Goal: Task Accomplishment & Management: Manage account settings

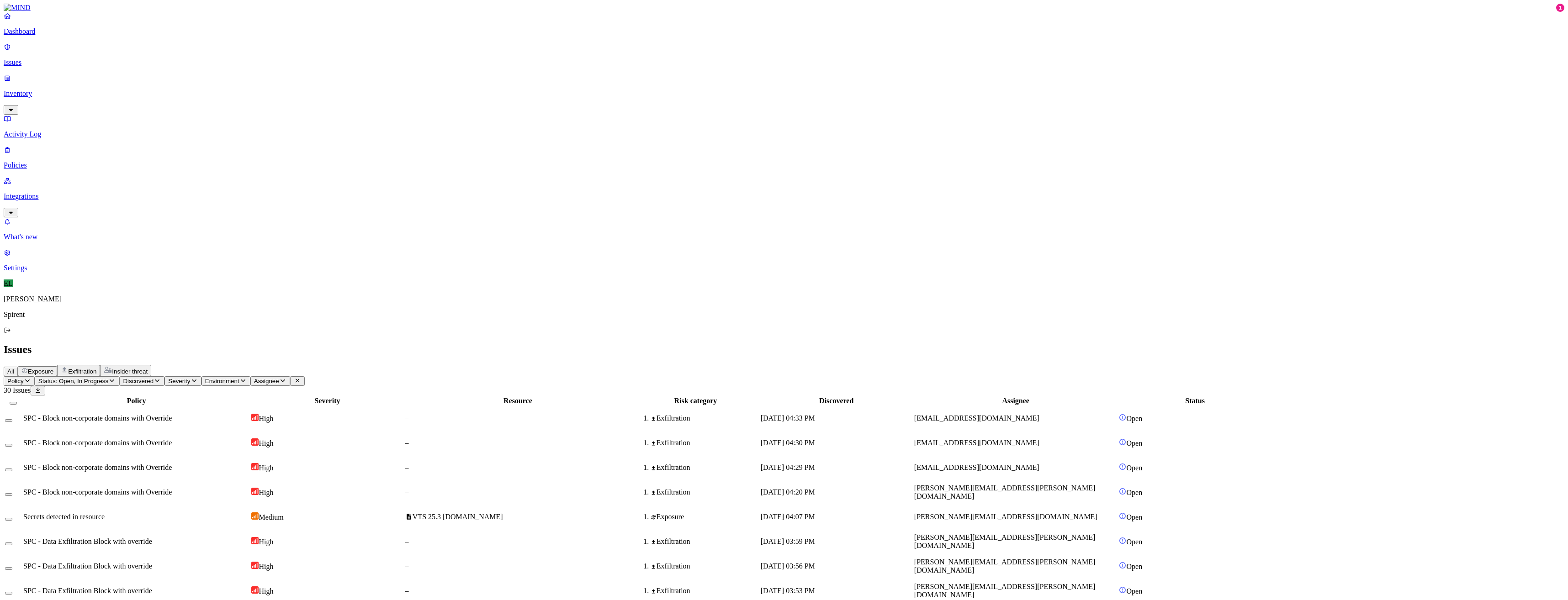
click at [249, 414] on div "SPC - Block non-corporate domains with Override" at bounding box center [136, 418] width 226 height 8
click at [12, 419] on button "Select row" at bounding box center [8, 420] width 7 height 2
click at [12, 447] on button "Select row" at bounding box center [8, 448] width 7 height 2
click at [12, 472] on button "Select row" at bounding box center [8, 473] width 7 height 2
click at [156, 53] on html "Dashboard Issues Inventory Activity Log Policies Integrations What's new 1 Sett…" at bounding box center [784, 564] width 1568 height 1129
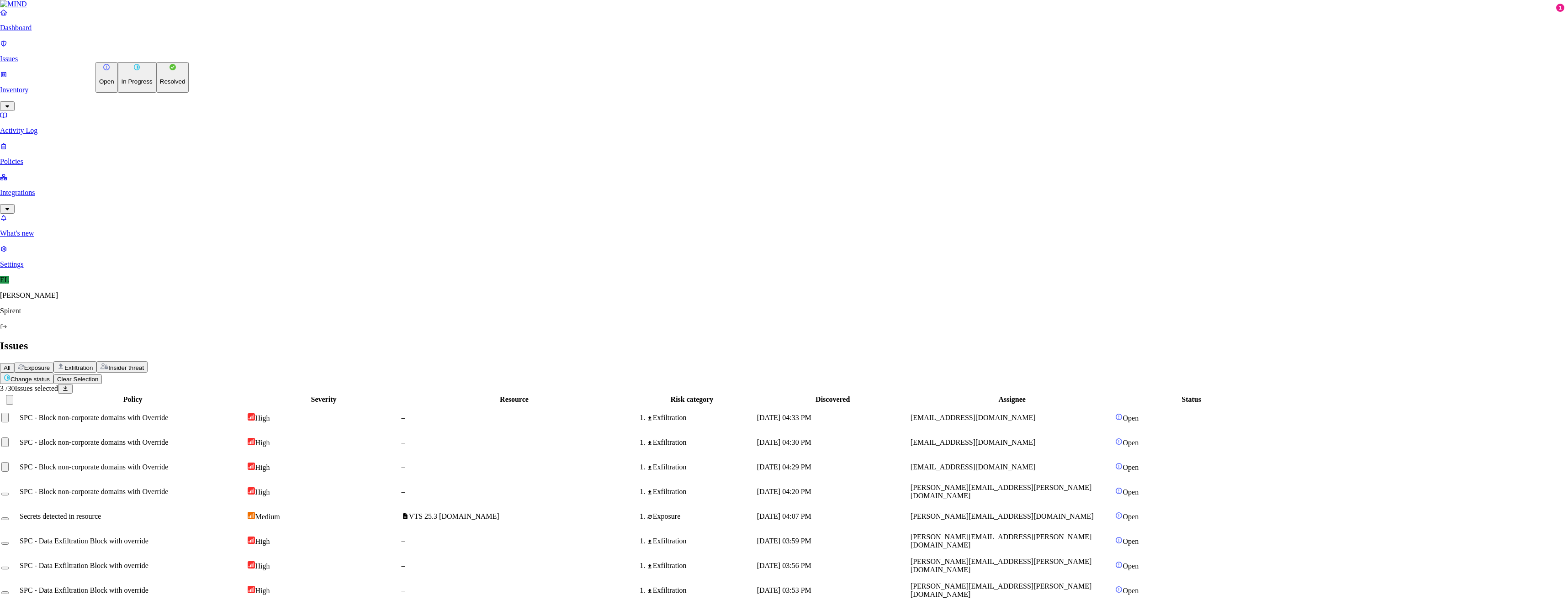
click at [160, 85] on p "Resolved" at bounding box center [173, 81] width 26 height 6
select select "Custom Reason"
type textarea "text"
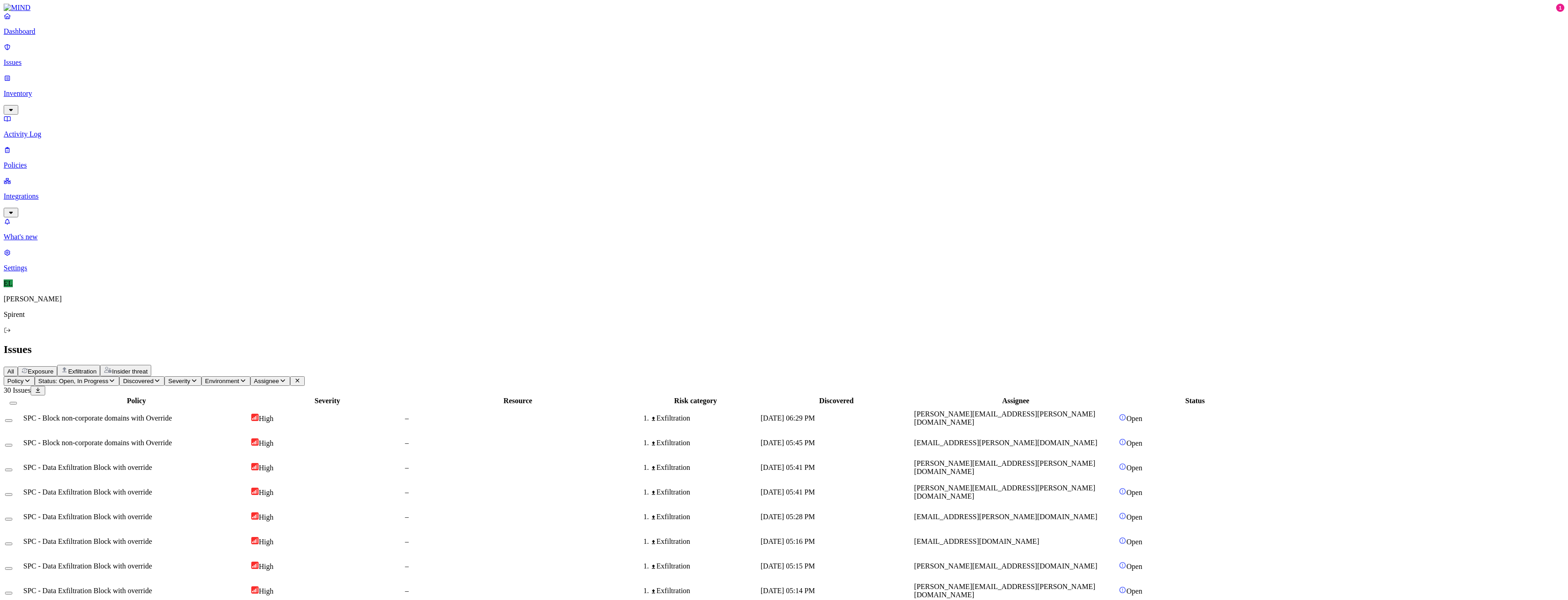
click at [913, 488] on div "[DATE] 05:41 PM" at bounding box center [836, 492] width 152 height 8
click at [22, 481] on td at bounding box center [13, 492] width 17 height 24
click at [12, 494] on button "Select row" at bounding box center [8, 494] width 7 height 2
click at [141, 60] on html "Dashboard Issues Inventory Activity Log Policies Integrations What's new 1 Sett…" at bounding box center [784, 578] width 1568 height 1157
click at [156, 93] on button "Resolved" at bounding box center [172, 78] width 33 height 31
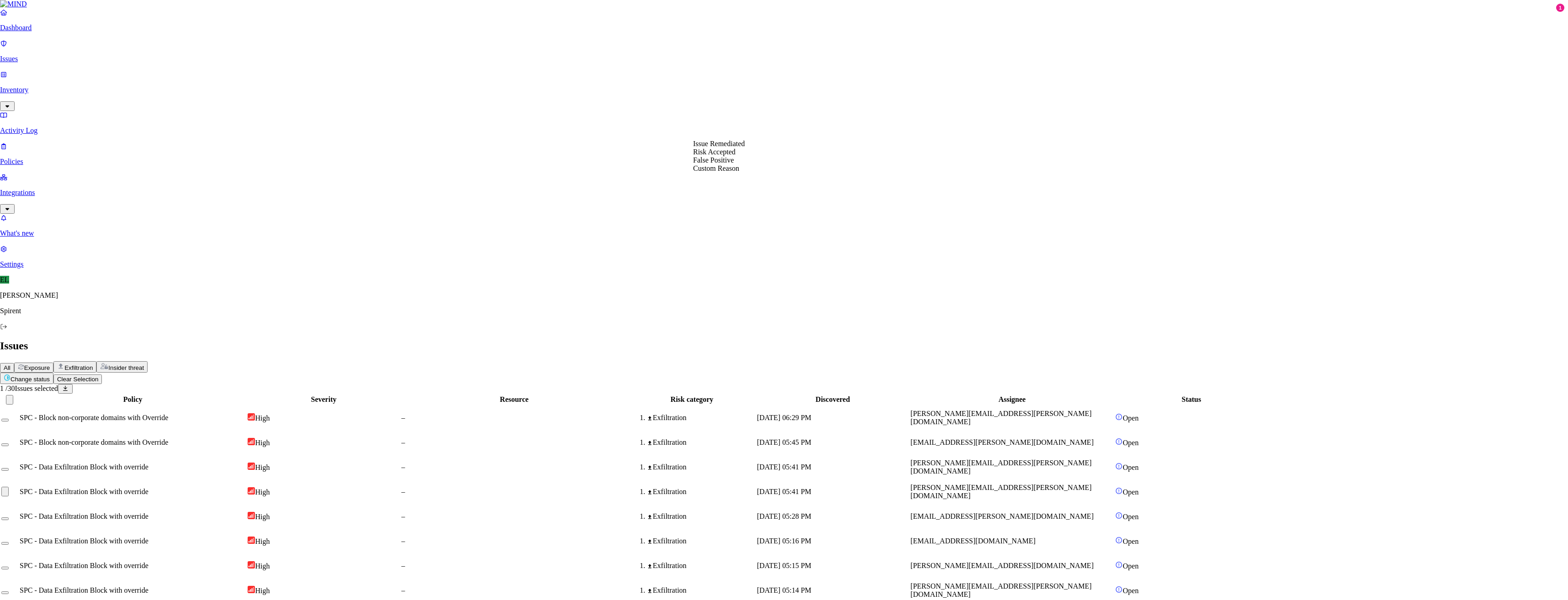
select select "Custom Reason"
type textarea "personal"
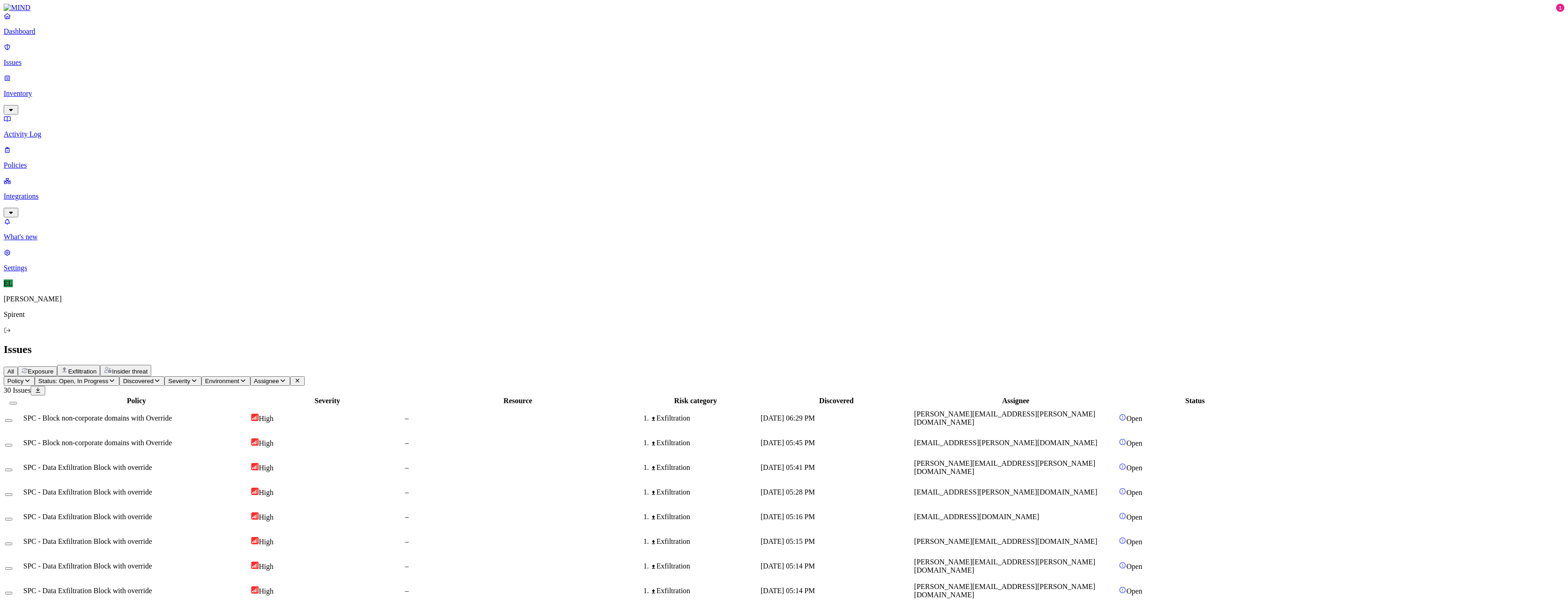
click at [132, 55] on html "Dashboard Issues Inventory Activity Log Policies Integrations What's new 1 Sett…" at bounding box center [784, 576] width 1568 height 1154
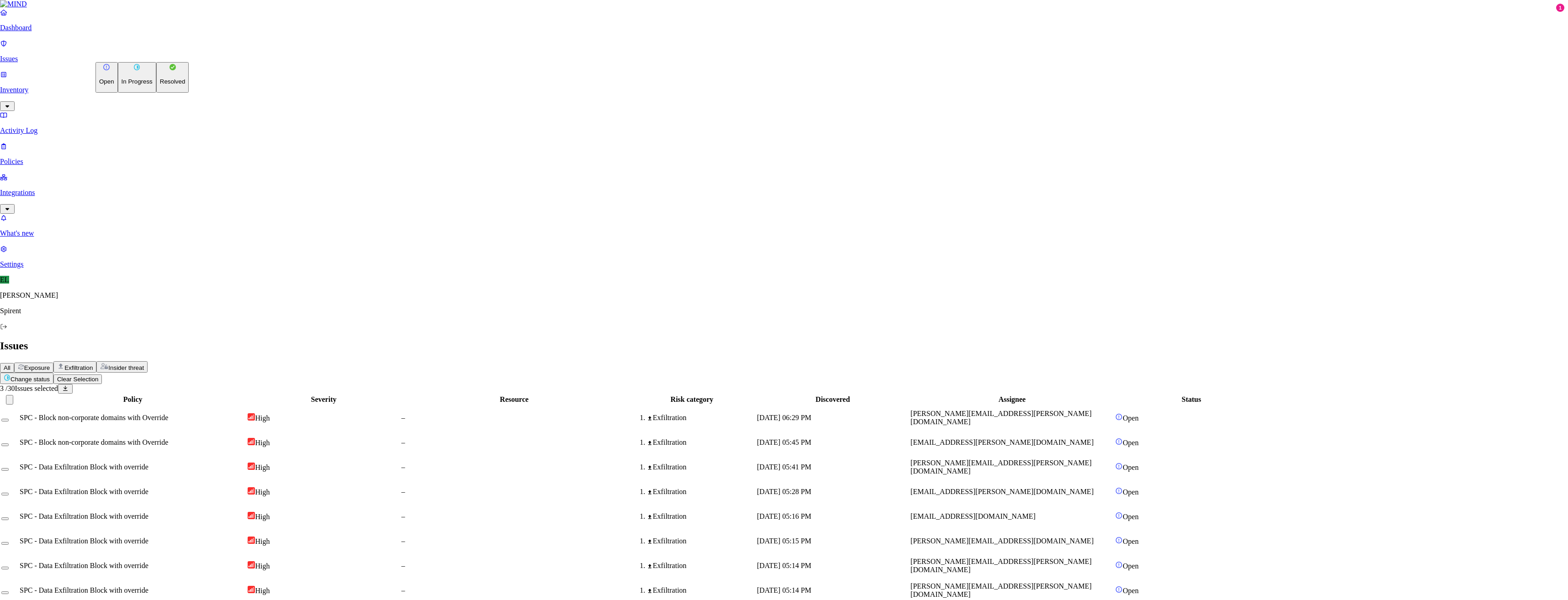
click at [160, 85] on p "Resolved" at bounding box center [173, 81] width 26 height 6
select select "Custom Reason"
type textarea "Personal"
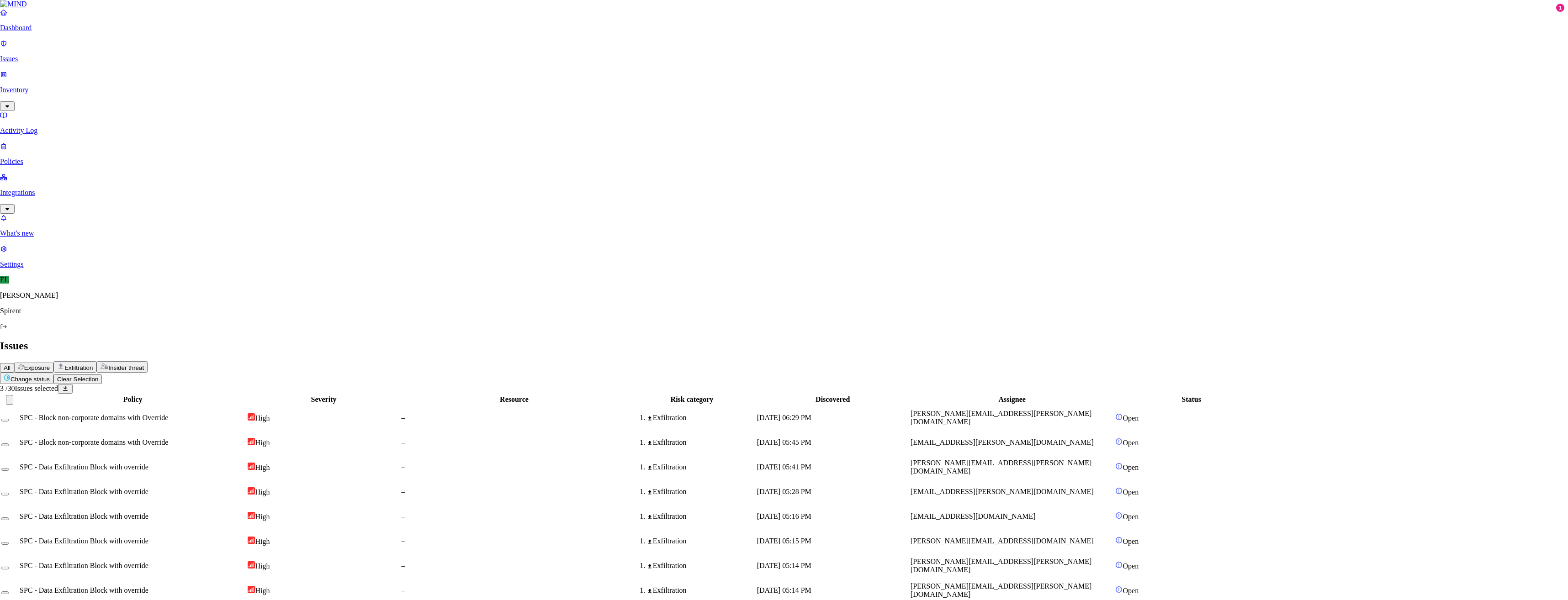
click at [152, 54] on html "Dashboard Issues Inventory Activity Log Policies Integrations What's new 1 Sett…" at bounding box center [784, 576] width 1568 height 1154
click at [156, 93] on button "Resolved" at bounding box center [172, 78] width 33 height 31
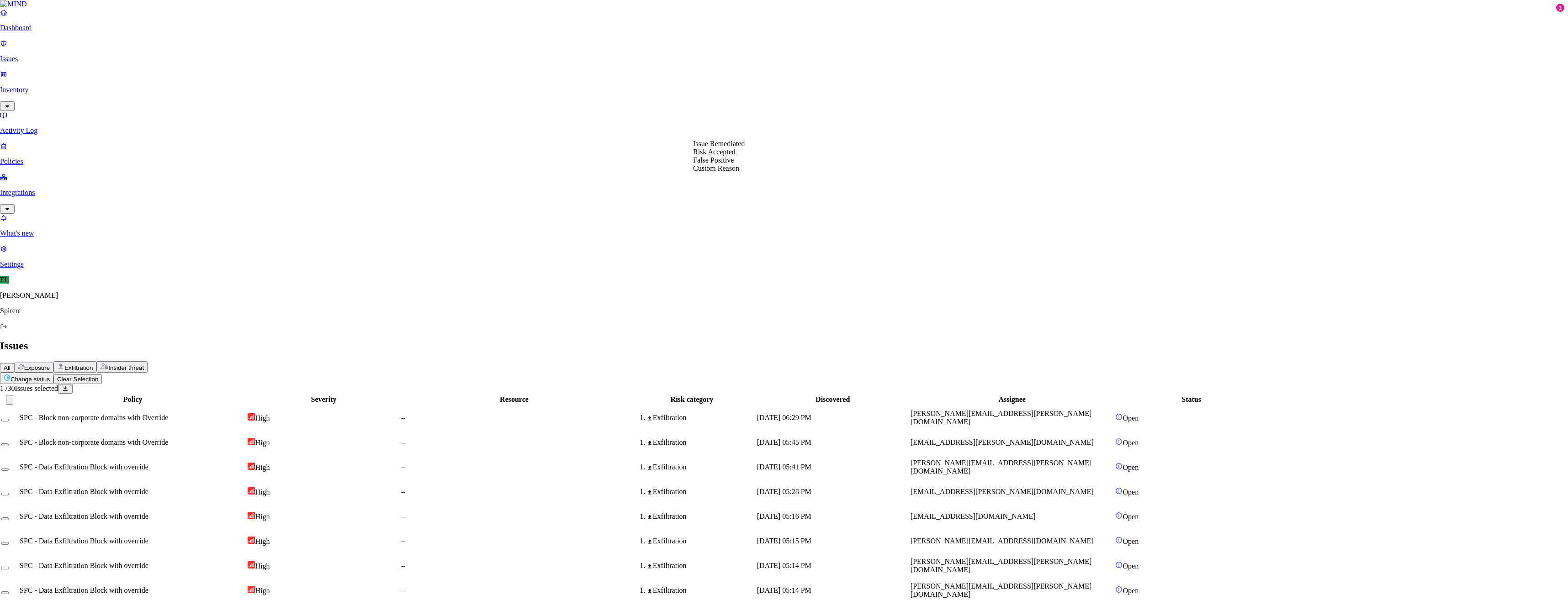
select select "Custom Reason"
type textarea "Personal"
drag, startPoint x: 730, startPoint y: 158, endPoint x: 724, endPoint y: 167, distance: 10.8
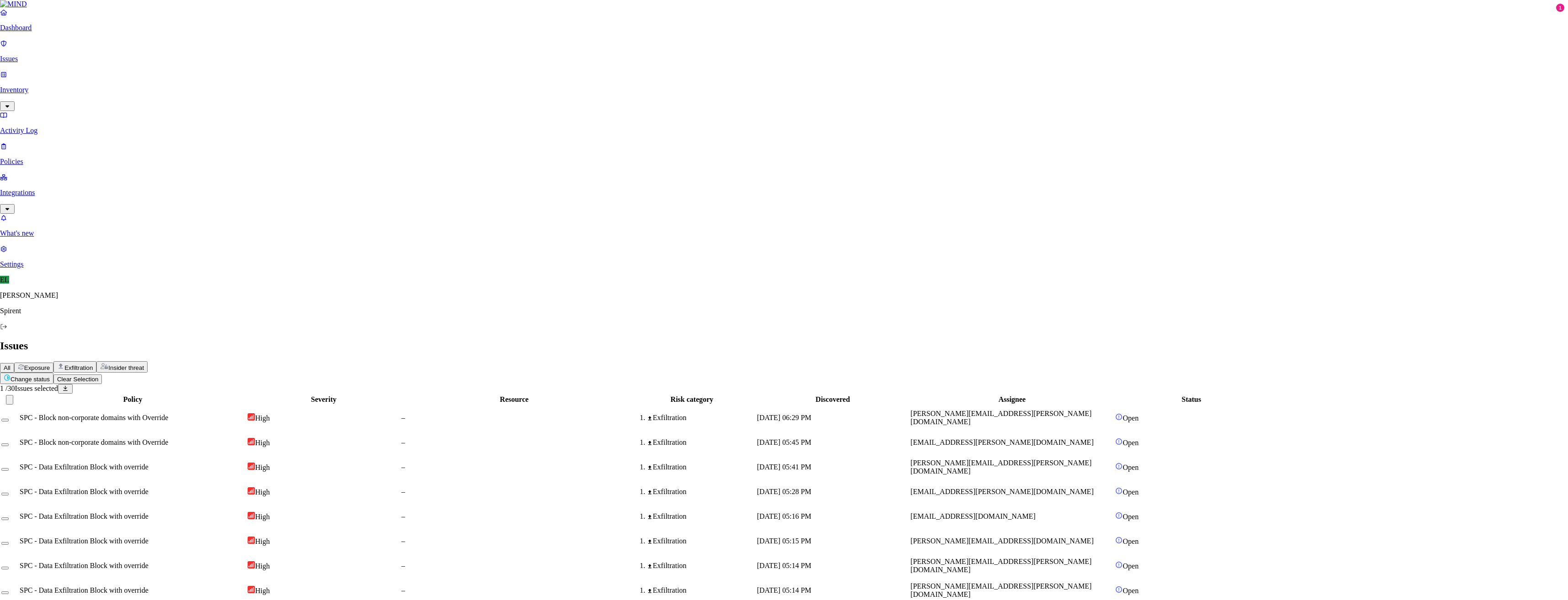
drag, startPoint x: 728, startPoint y: 169, endPoint x: 684, endPoint y: 168, distance: 44.0
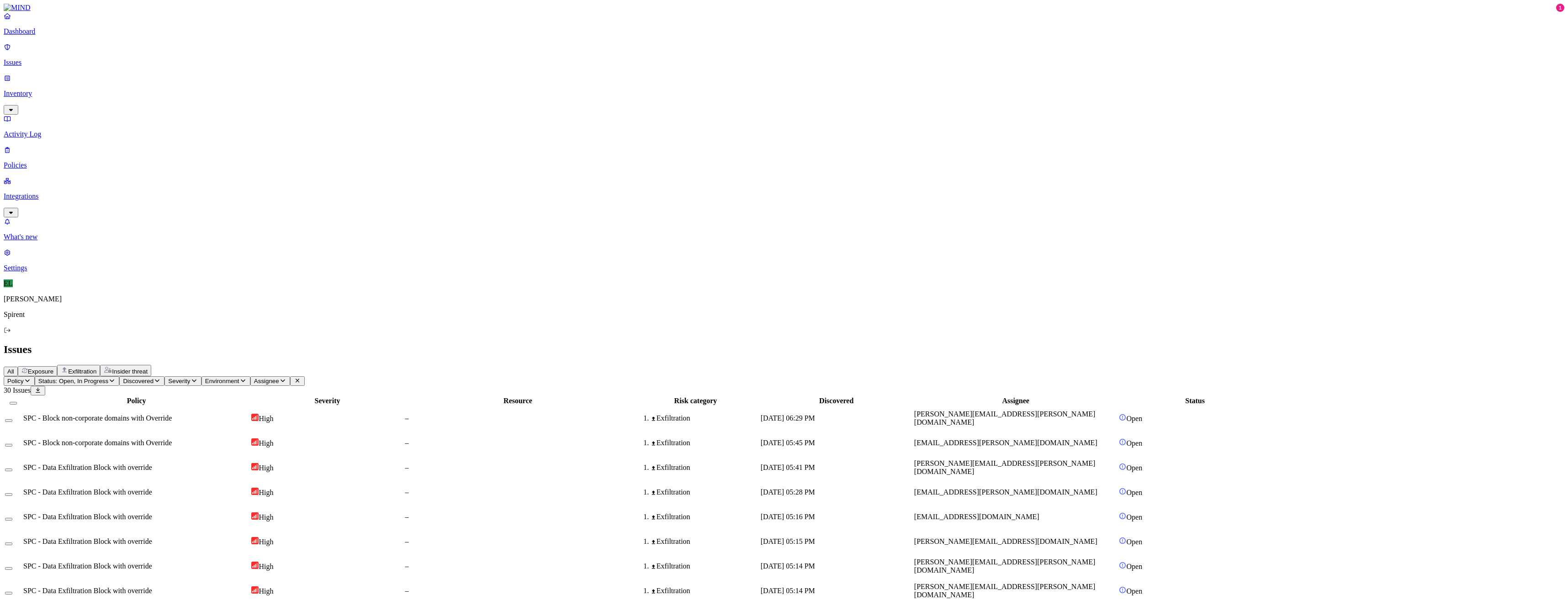
click at [149, 52] on html "Dashboard Issues Inventory Activity Log Policies Integrations What's new 1 Sett…" at bounding box center [784, 576] width 1568 height 1154
click at [160, 85] on p "Resolved" at bounding box center [173, 81] width 26 height 6
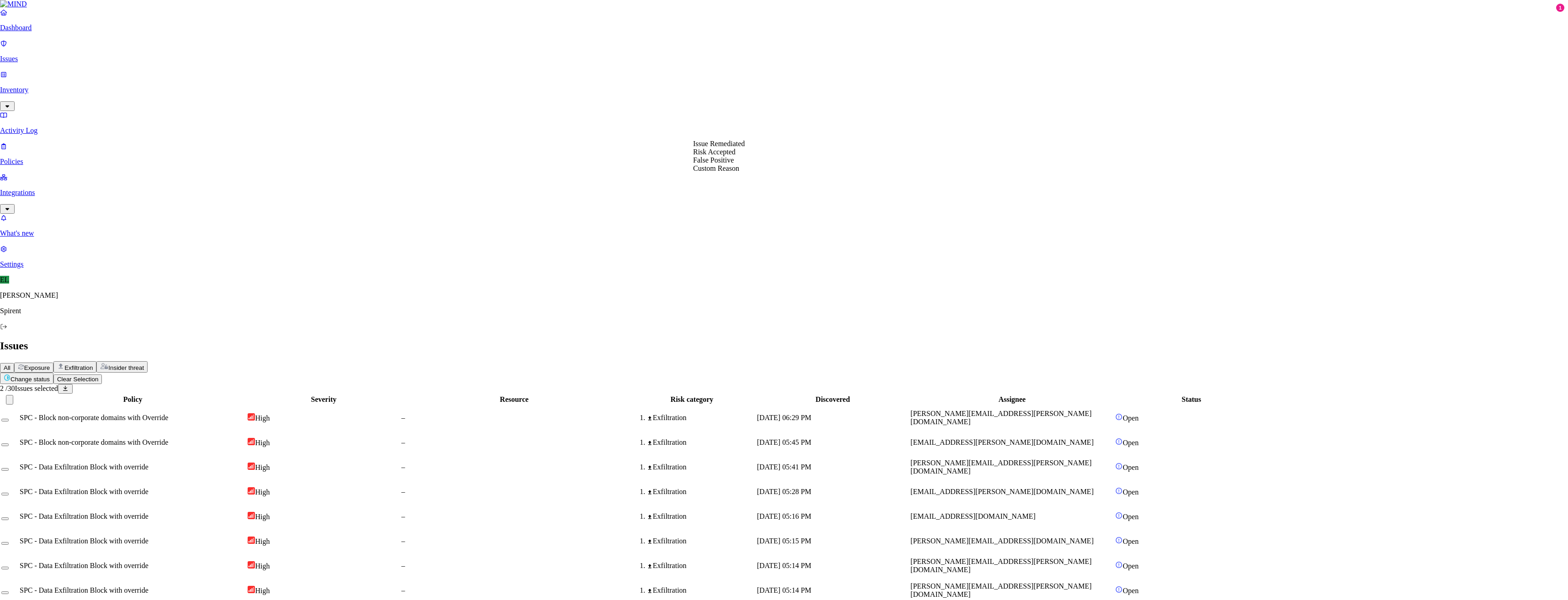
select select "Custom Reason"
type textarea "Not sensitive"
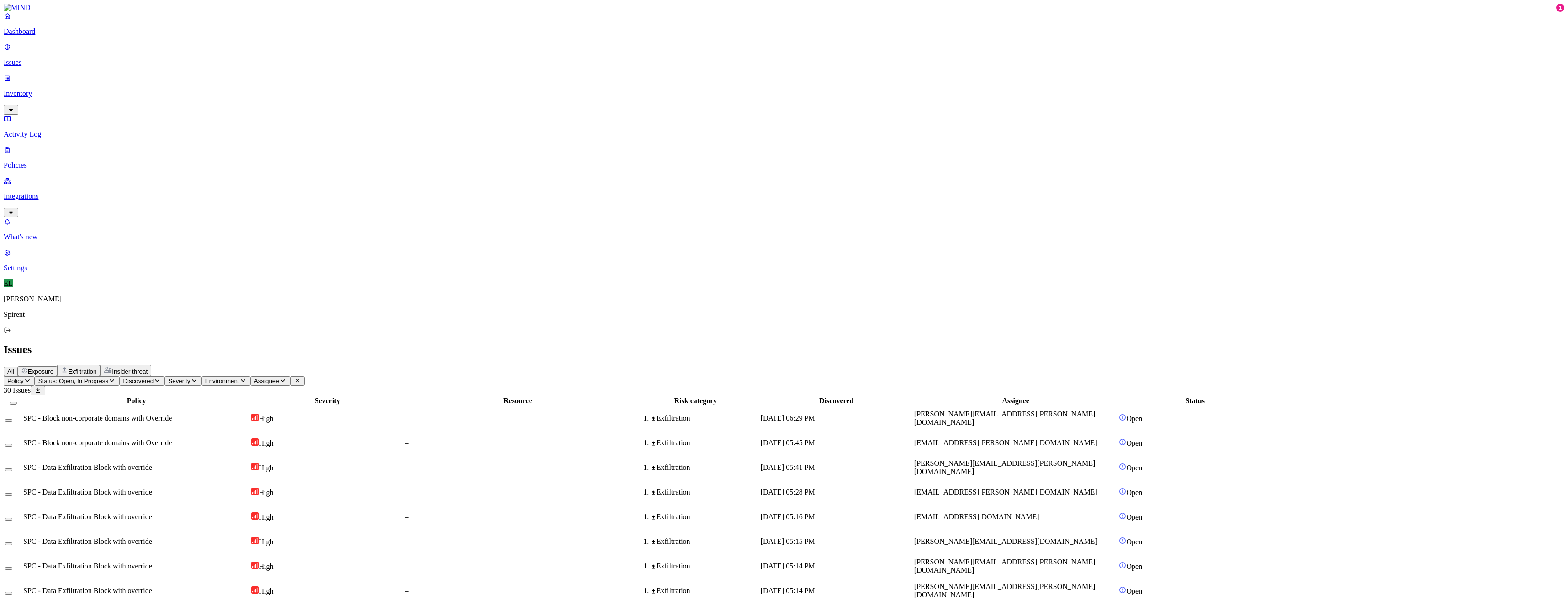
click at [156, 52] on html "Dashboard Issues Inventory Activity Log Policies Integrations What's new 1 Sett…" at bounding box center [784, 566] width 1568 height 1133
click at [160, 85] on p "Resolved" at bounding box center [173, 81] width 26 height 6
select select "Custom Reason"
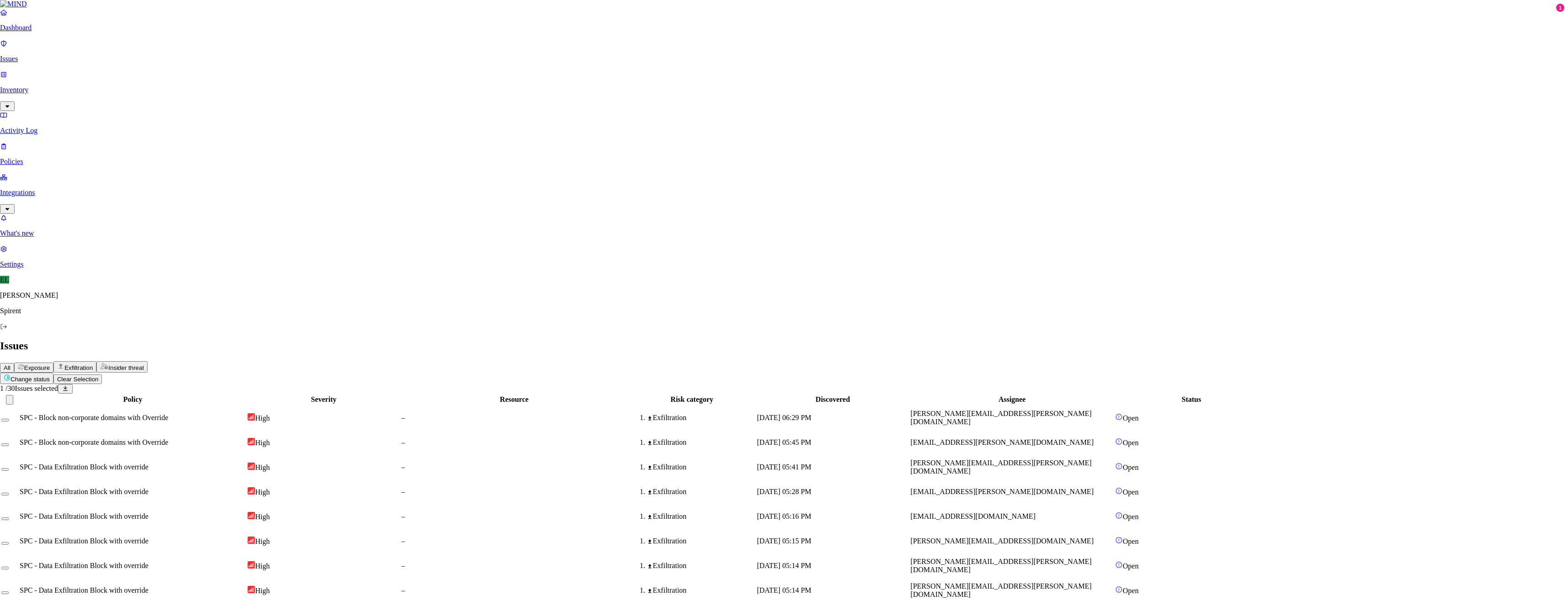
type textarea "Text"
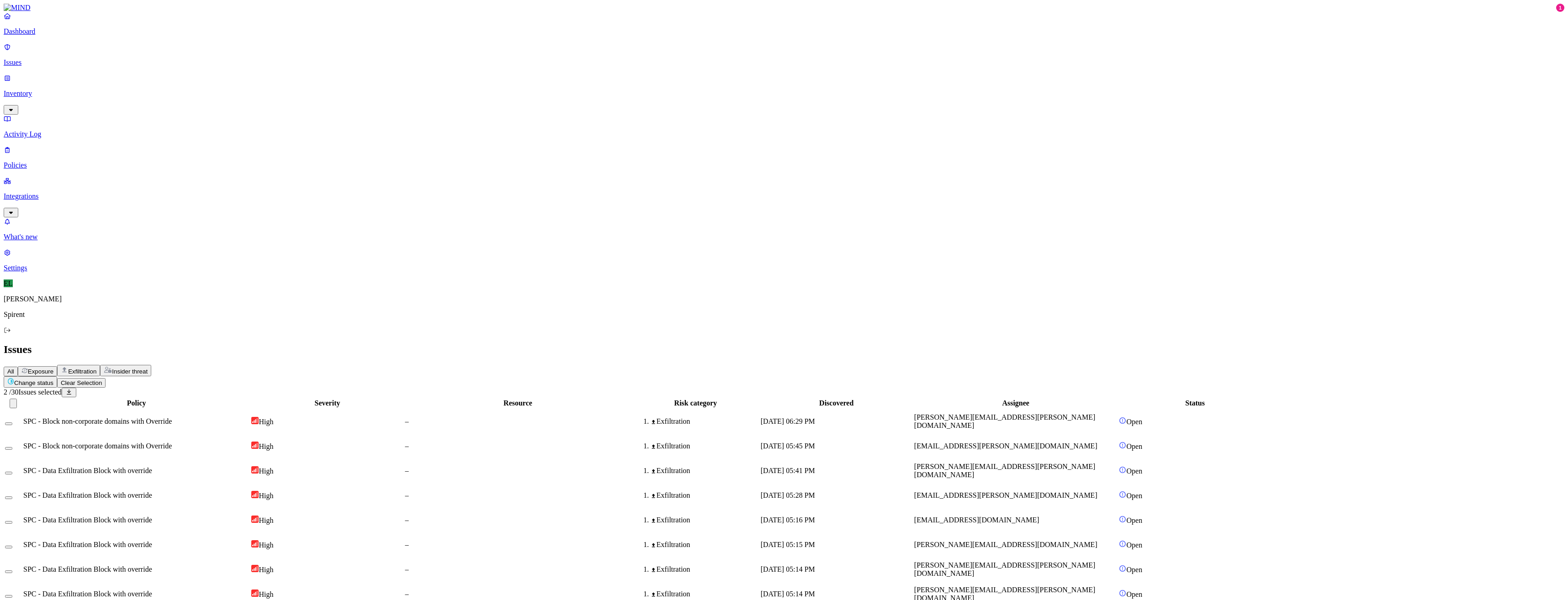
click at [133, 53] on html "Dashboard Issues Inventory Activity Log Policies Integrations What's new 1 Sett…" at bounding box center [784, 554] width 1568 height 1107
click at [160, 85] on p "Resolved" at bounding box center [173, 81] width 26 height 6
select select "Custom Reason"
drag, startPoint x: 721, startPoint y: 204, endPoint x: 723, endPoint y: 188, distance: 16.1
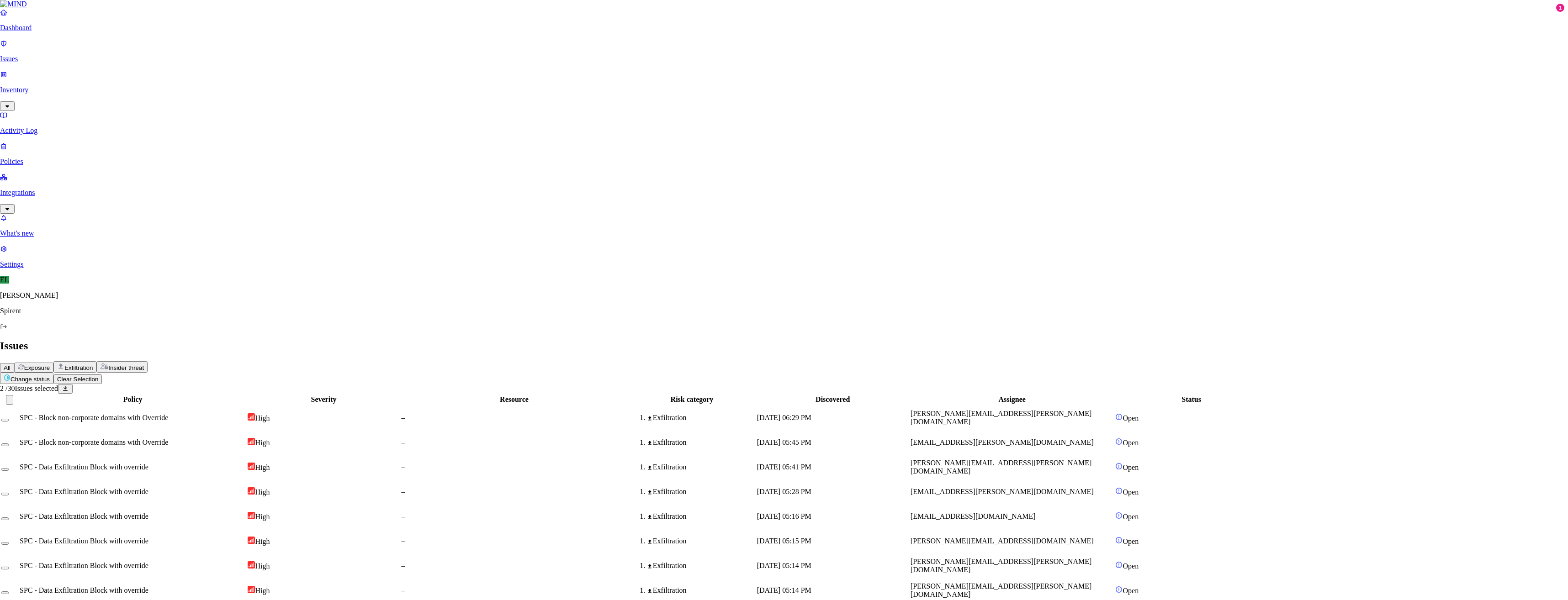
type textarea "Not sensitive"
click at [1037, 559] on span "[PERSON_NAME][EMAIL_ADDRESS][PERSON_NAME][DOMAIN_NAME]" at bounding box center [1006, 567] width 181 height 16
click at [12, 568] on button "Select row" at bounding box center [8, 568] width 7 height 2
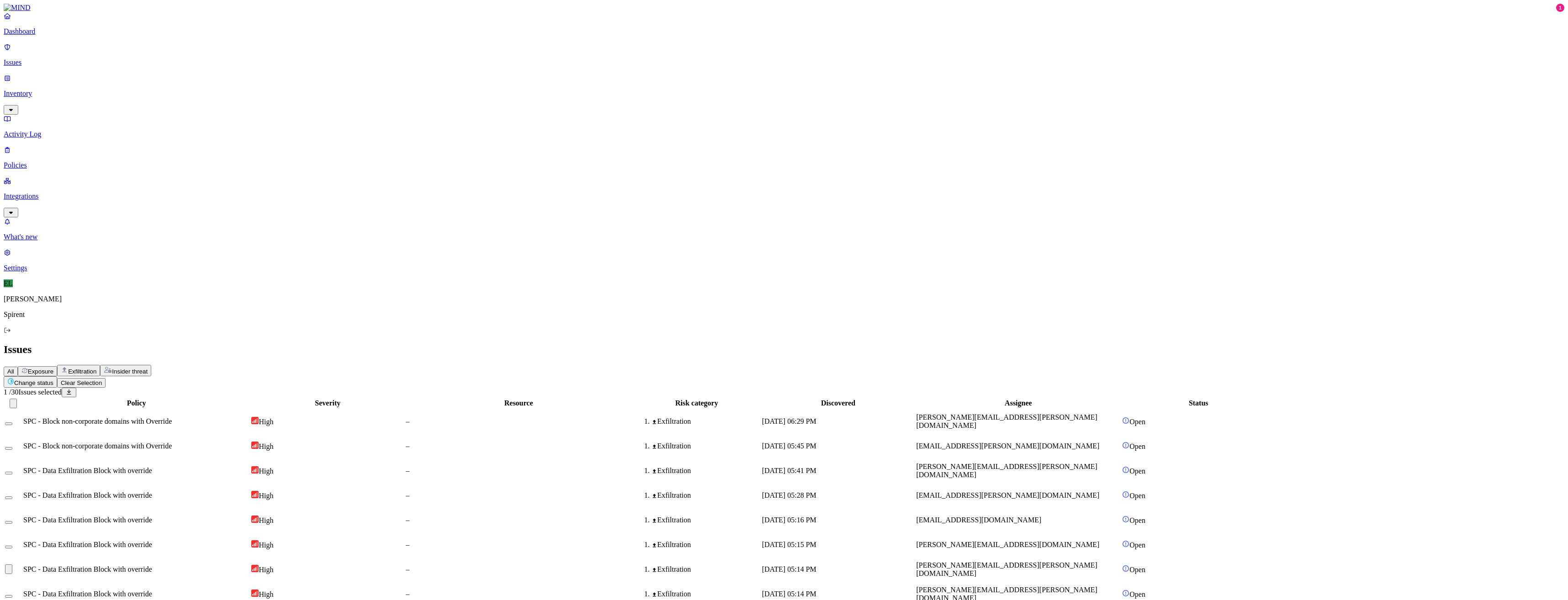
click at [12, 595] on button "Select row" at bounding box center [8, 596] width 7 height 2
click at [150, 53] on html "Dashboard Issues Inventory Activity Log Policies Integrations What's new 1 Sett…" at bounding box center [784, 529] width 1568 height 1059
click at [156, 93] on button "Resolved" at bounding box center [172, 78] width 33 height 31
select select "Custom Reason"
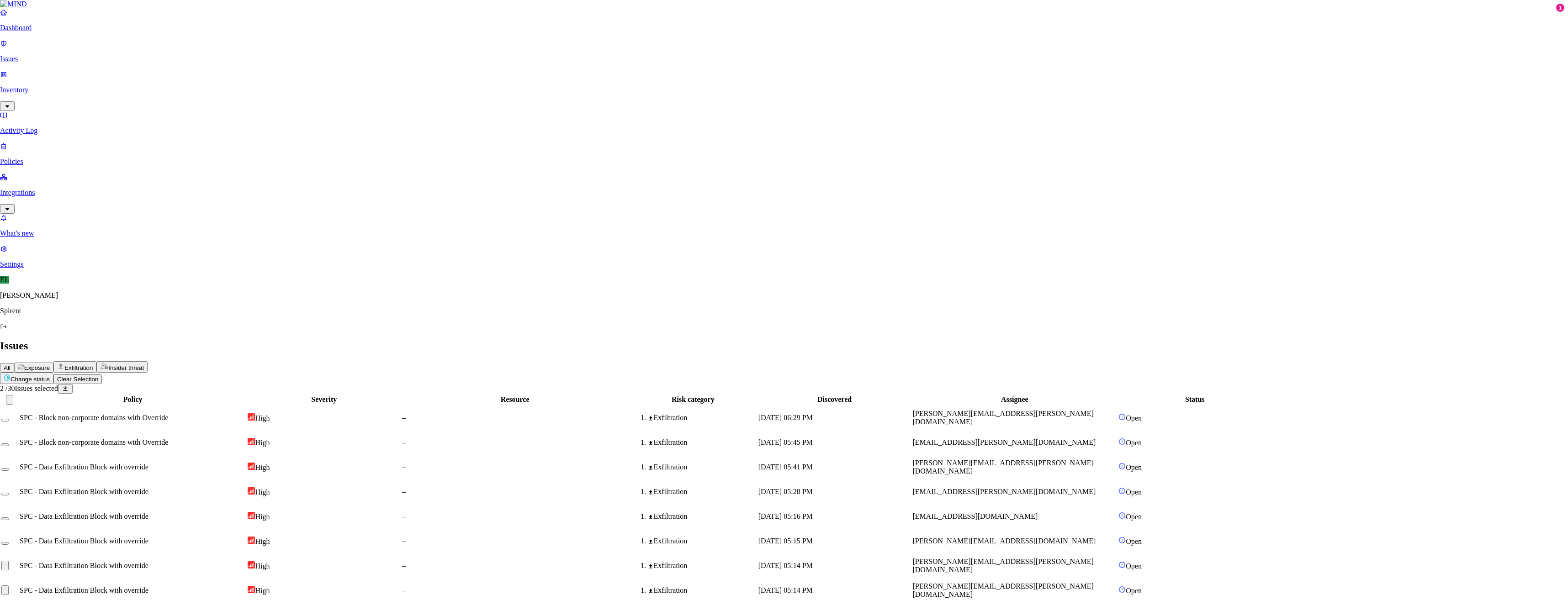
paste textarea "Personal"
type textarea "Personal"
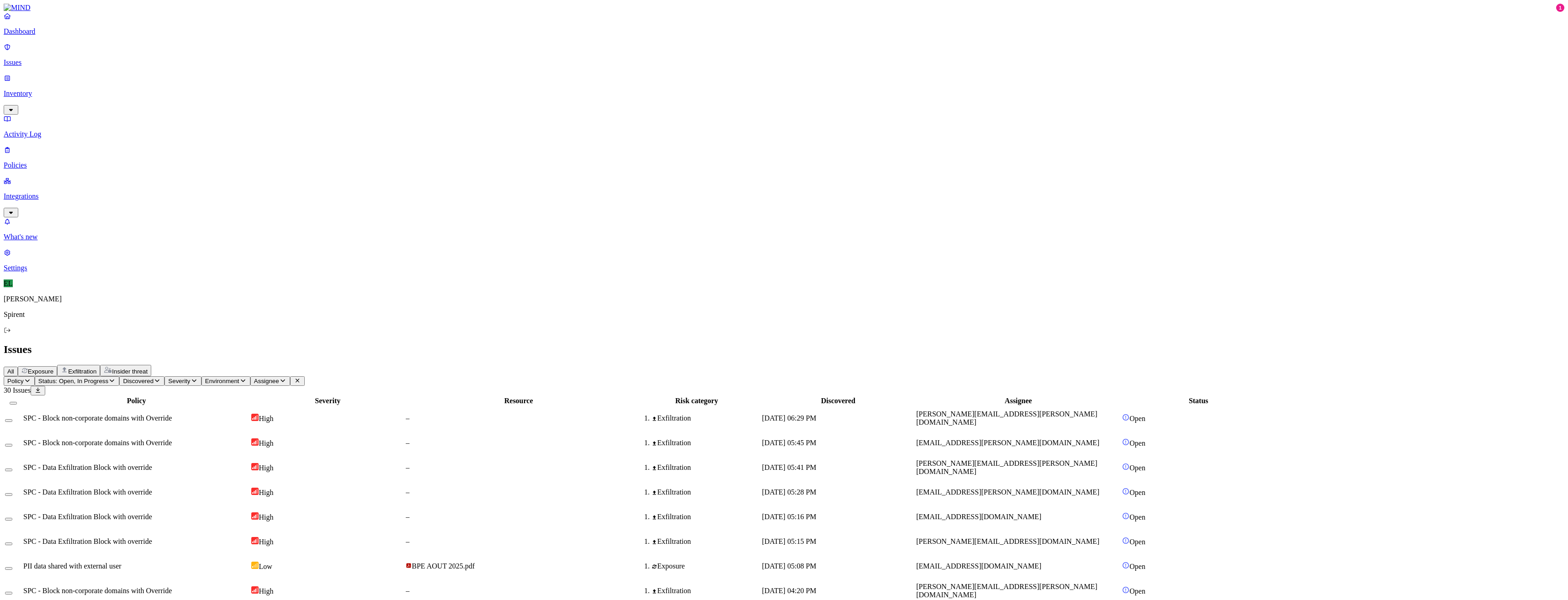
click at [141, 54] on html "Dashboard Issues Inventory Activity Log Policies Integrations What's new 1 Sett…" at bounding box center [784, 503] width 1568 height 1005
click at [160, 85] on p "Resolved" at bounding box center [173, 81] width 26 height 6
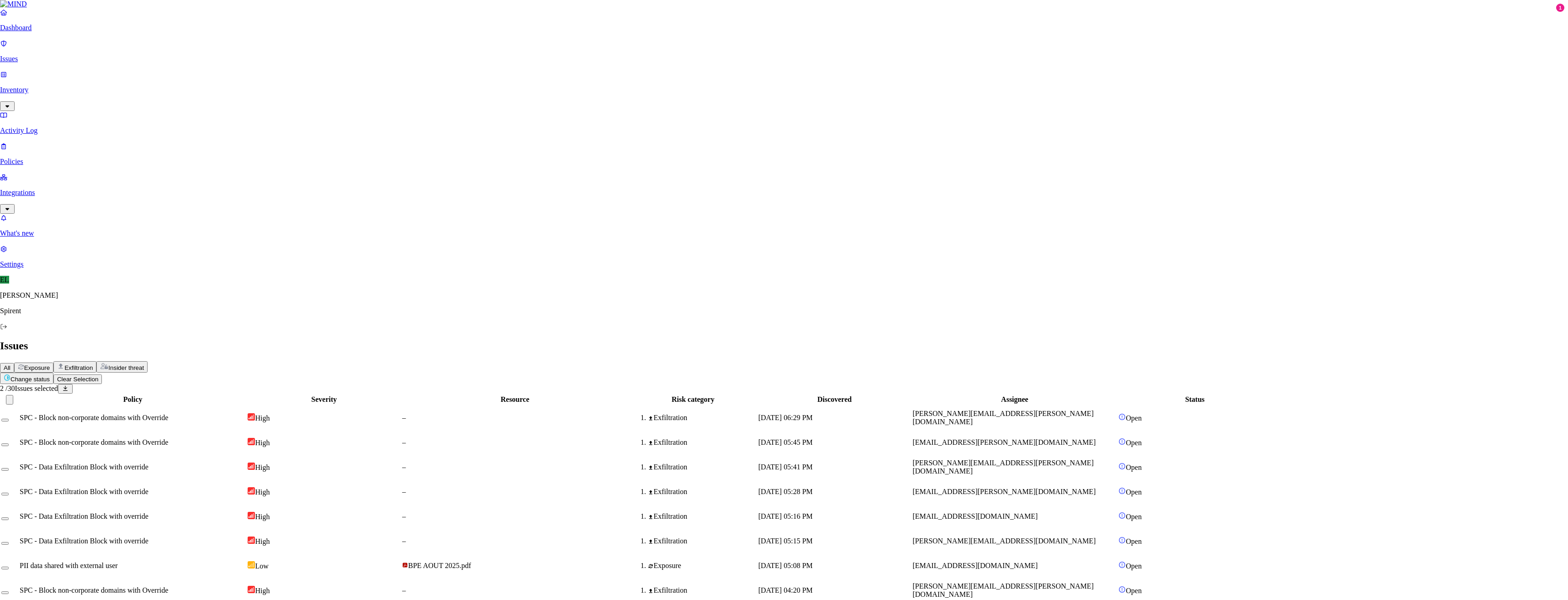
select select "Custom Reason"
type textarea "Personal"
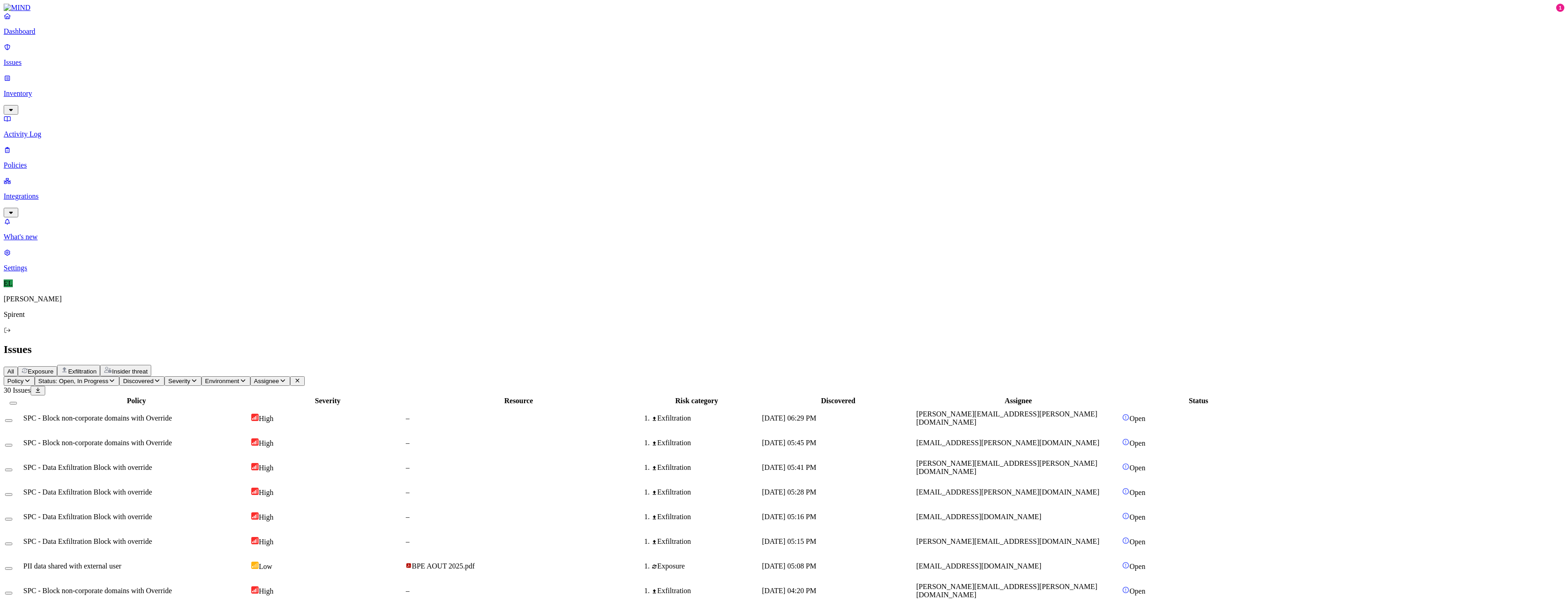
click at [158, 55] on html "Dashboard Issues Inventory Activity Log Policies Integrations What's new 1 Sett…" at bounding box center [784, 478] width 1568 height 956
click at [160, 85] on p "Resolved" at bounding box center [173, 81] width 26 height 6
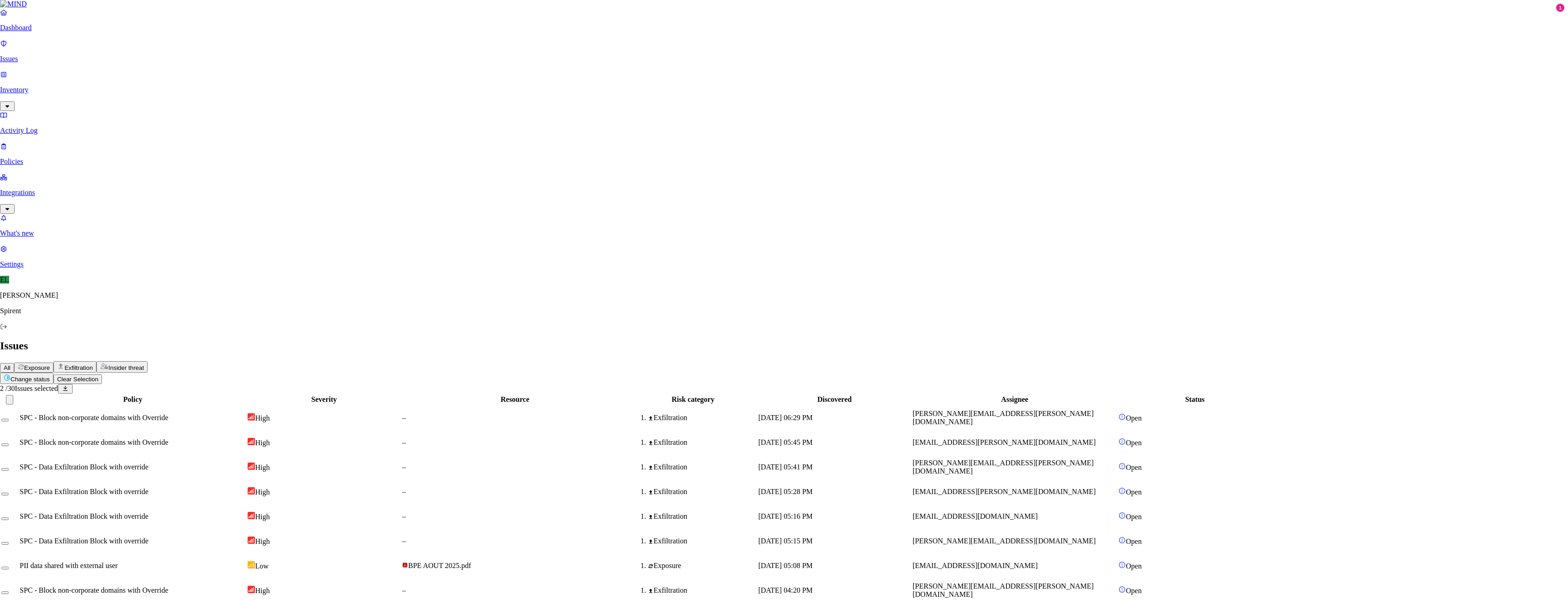
select select "Custom Reason"
type textarea "Personal"
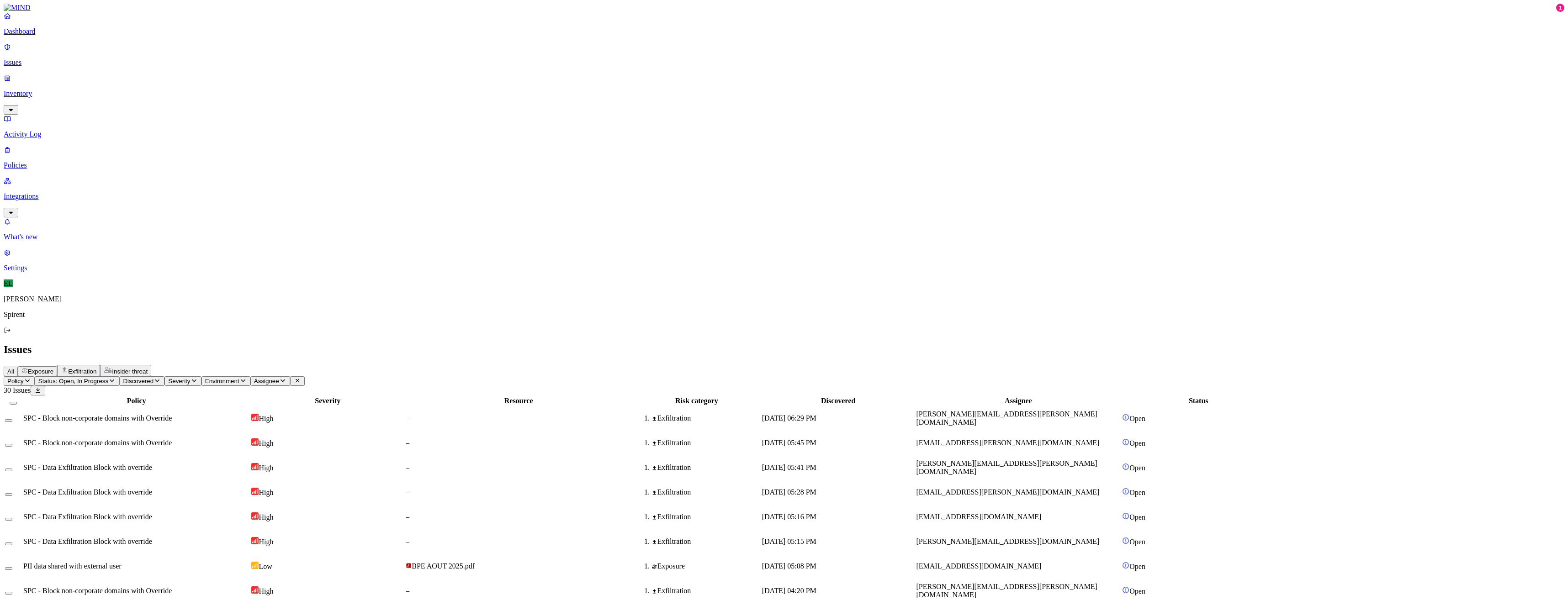
click at [153, 54] on html "Dashboard Issues Inventory Activity Log Policies Integrations What's new 1 Sett…" at bounding box center [784, 455] width 1568 height 910
click at [160, 85] on p "Resolved" at bounding box center [173, 81] width 26 height 6
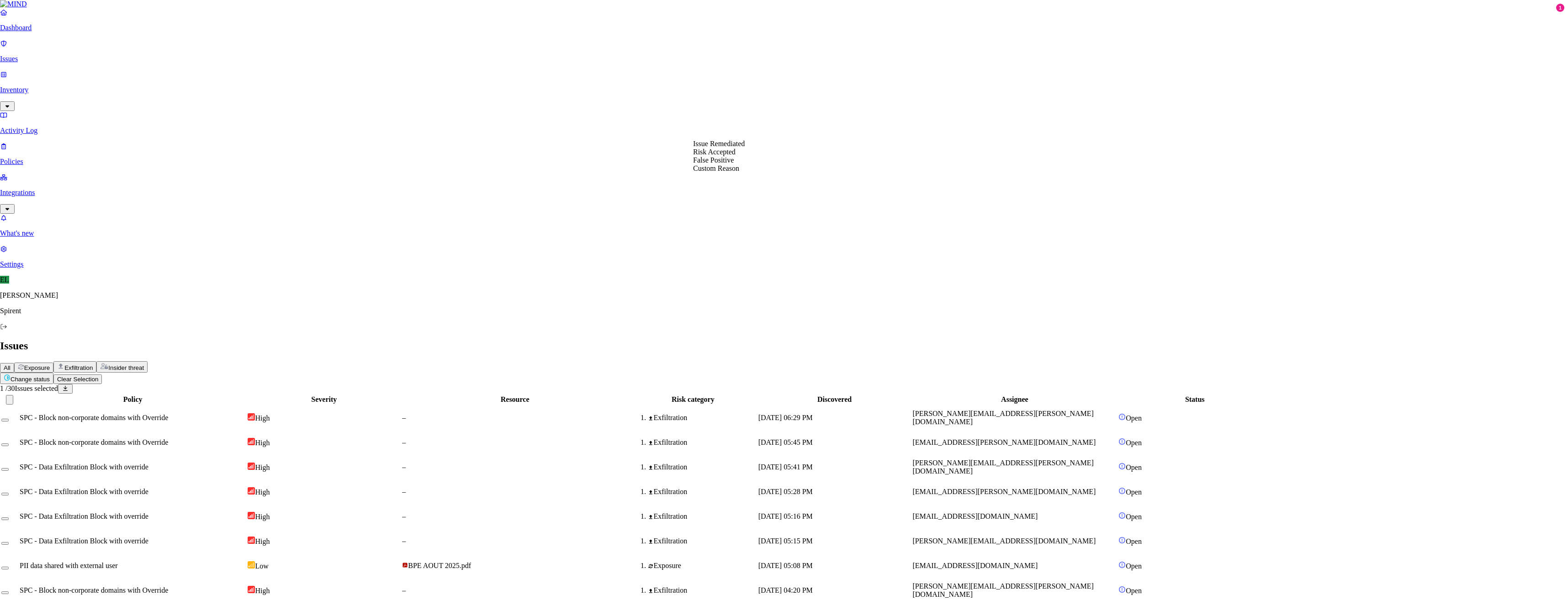
select select "Risk Accepted"
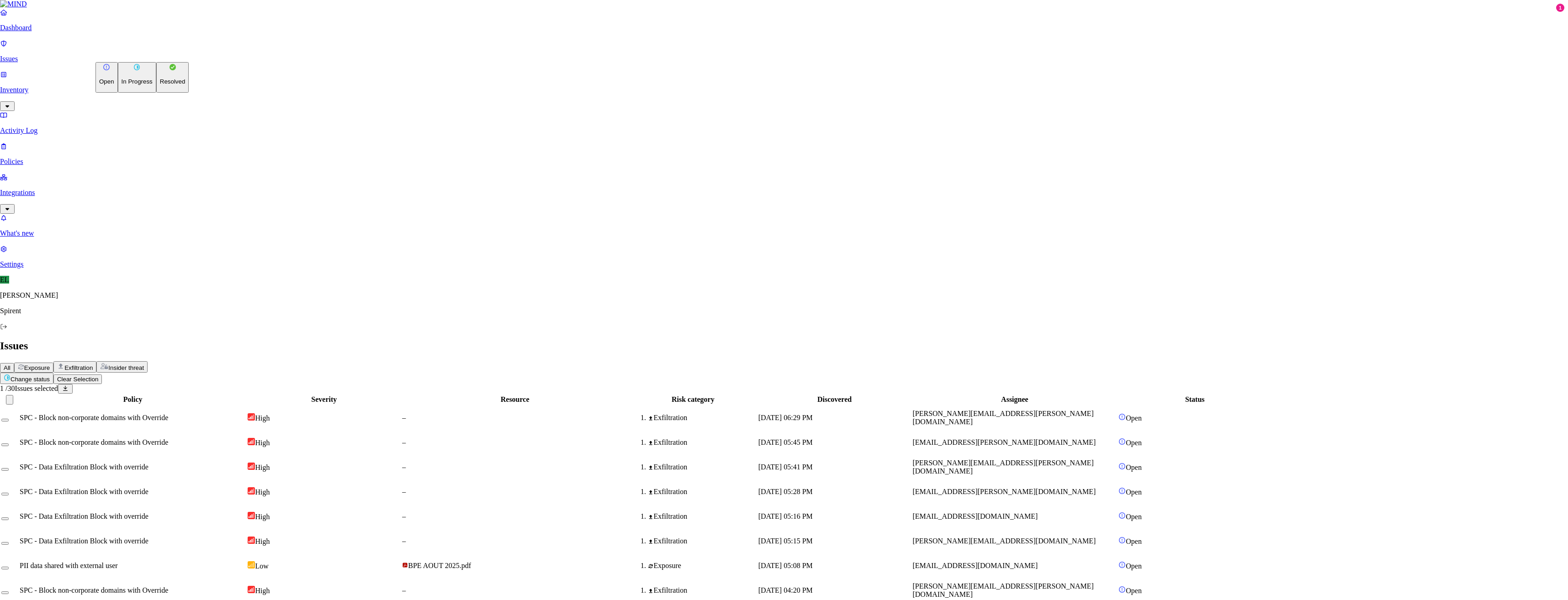
click at [145, 52] on html "Dashboard Issues Inventory Activity Log Policies Integrations What's new 1 Sett…" at bounding box center [784, 441] width 1568 height 882
click at [156, 93] on button "Resolved" at bounding box center [172, 78] width 33 height 31
select select "Custom Reason"
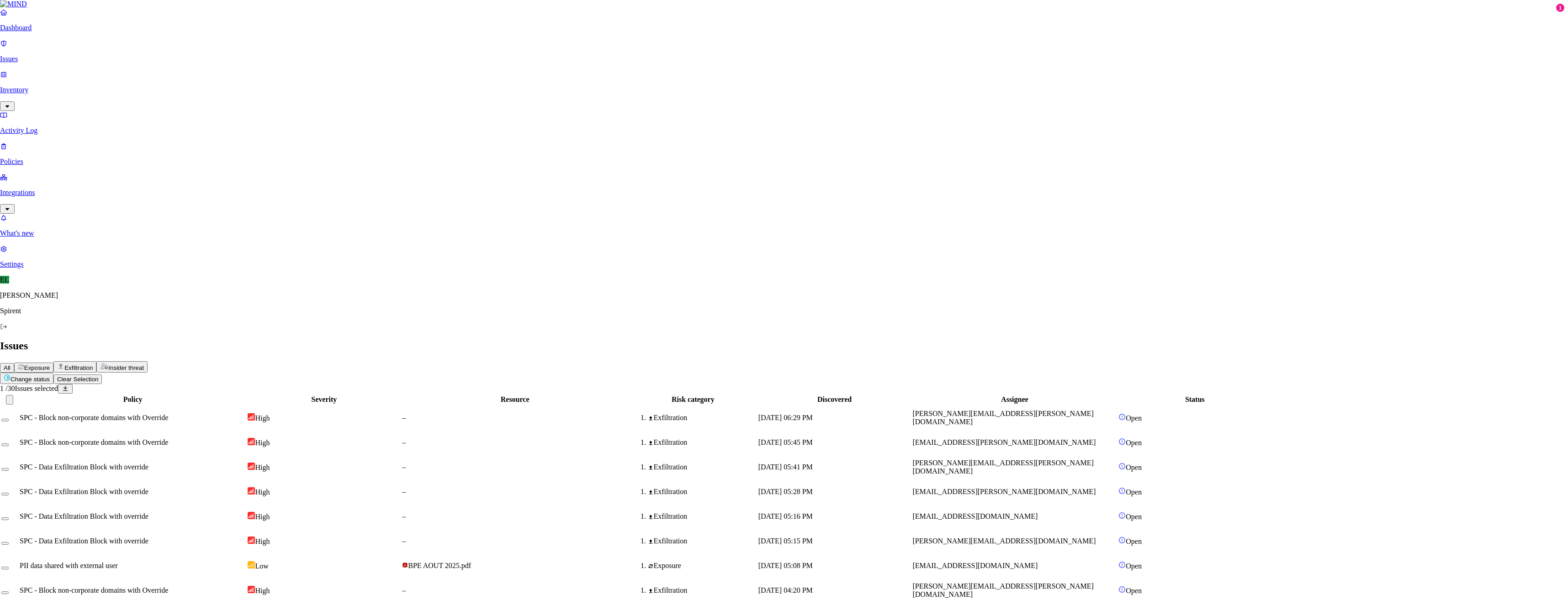
type textarea "documentation"
click at [154, 54] on html "Dashboard Issues Inventory Activity Log Policies Integrations What's new 1 Sett…" at bounding box center [784, 430] width 1568 height 861
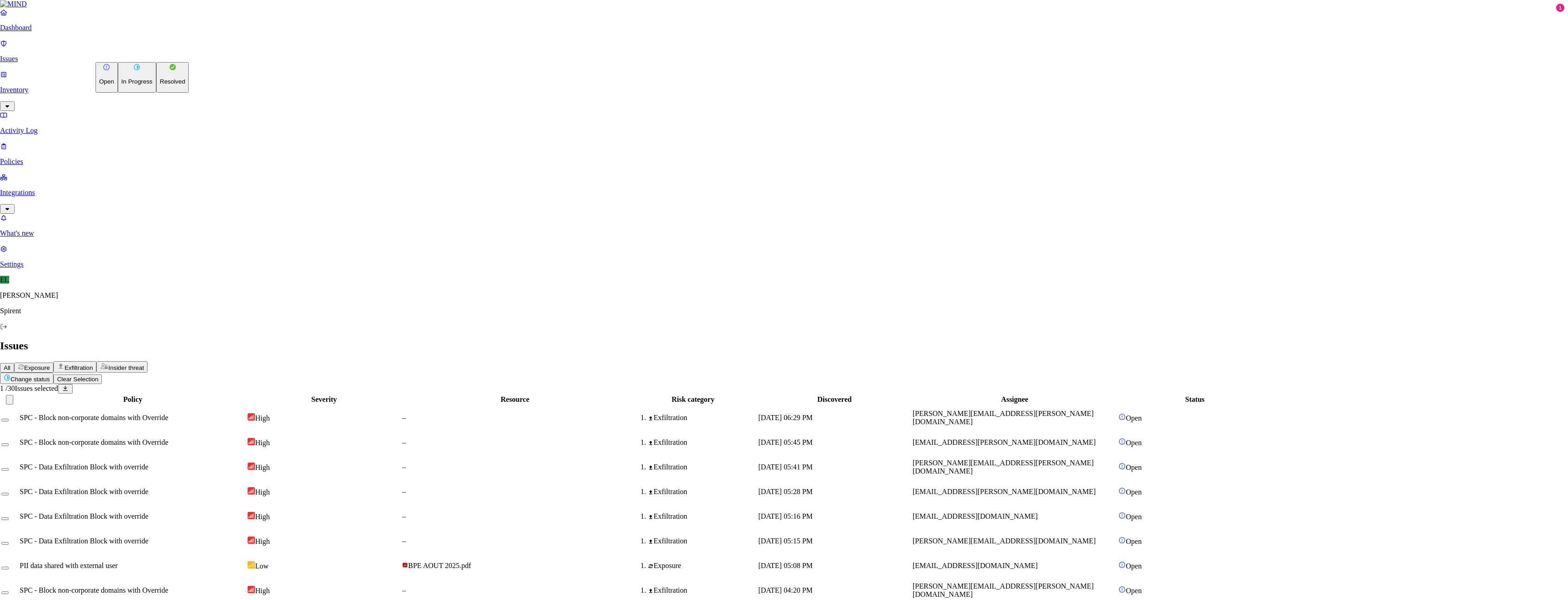
click at [156, 93] on button "Resolved" at bounding box center [172, 78] width 33 height 31
select select "Risk Accepted"
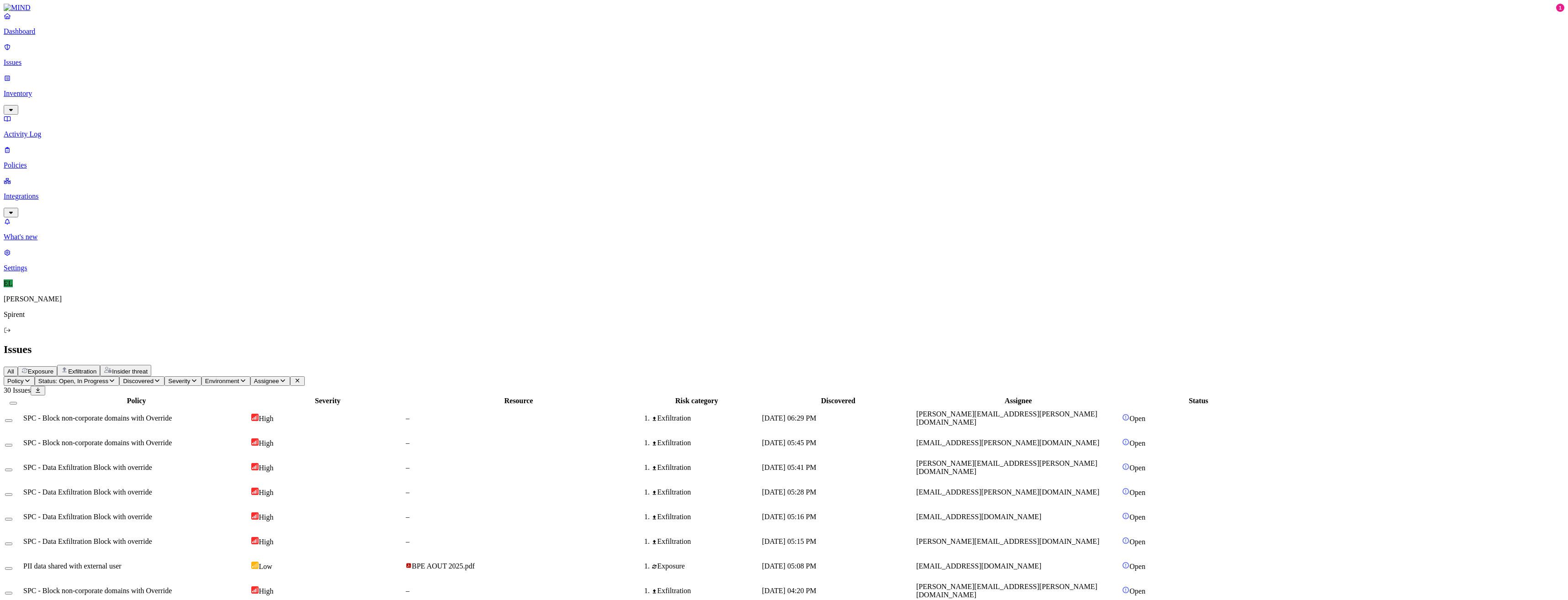
click at [140, 55] on html "Dashboard Issues Inventory Activity Log Policies Integrations What's new 1 Sett…" at bounding box center [784, 417] width 1568 height 833
click at [160, 85] on p "Resolved" at bounding box center [173, 81] width 26 height 6
select select "Custom Reason"
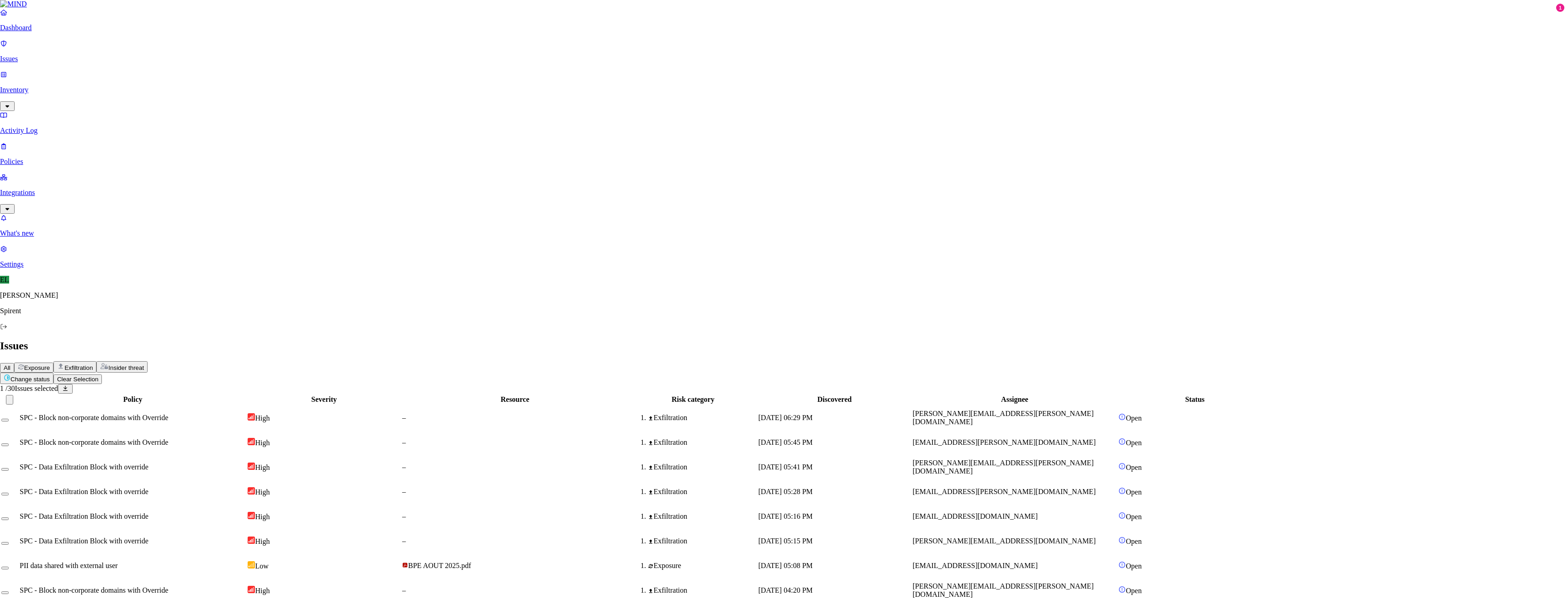
type textarea "text"
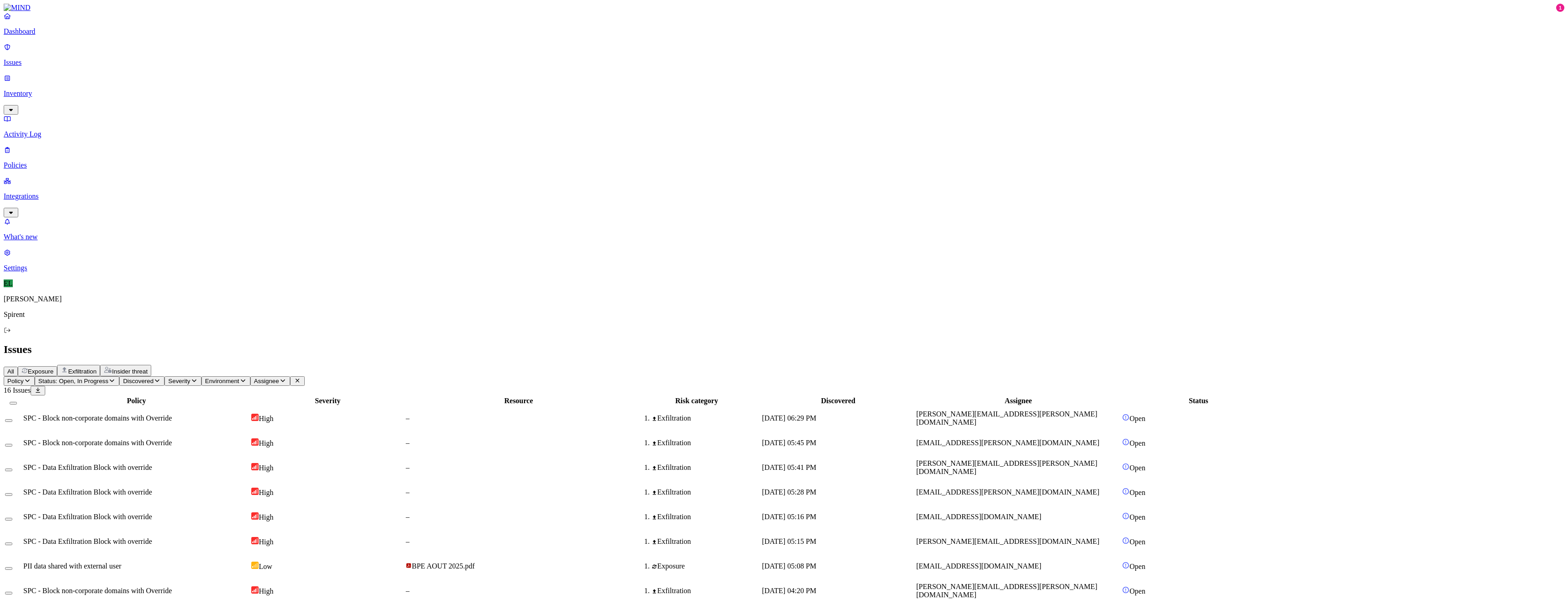
click at [141, 56] on html "Dashboard Issues Inventory Activity Log Policies Integrations What's new 1 Sett…" at bounding box center [784, 404] width 1568 height 808
click at [160, 85] on p "Resolved" at bounding box center [173, 81] width 26 height 6
select select "Risk Accepted"
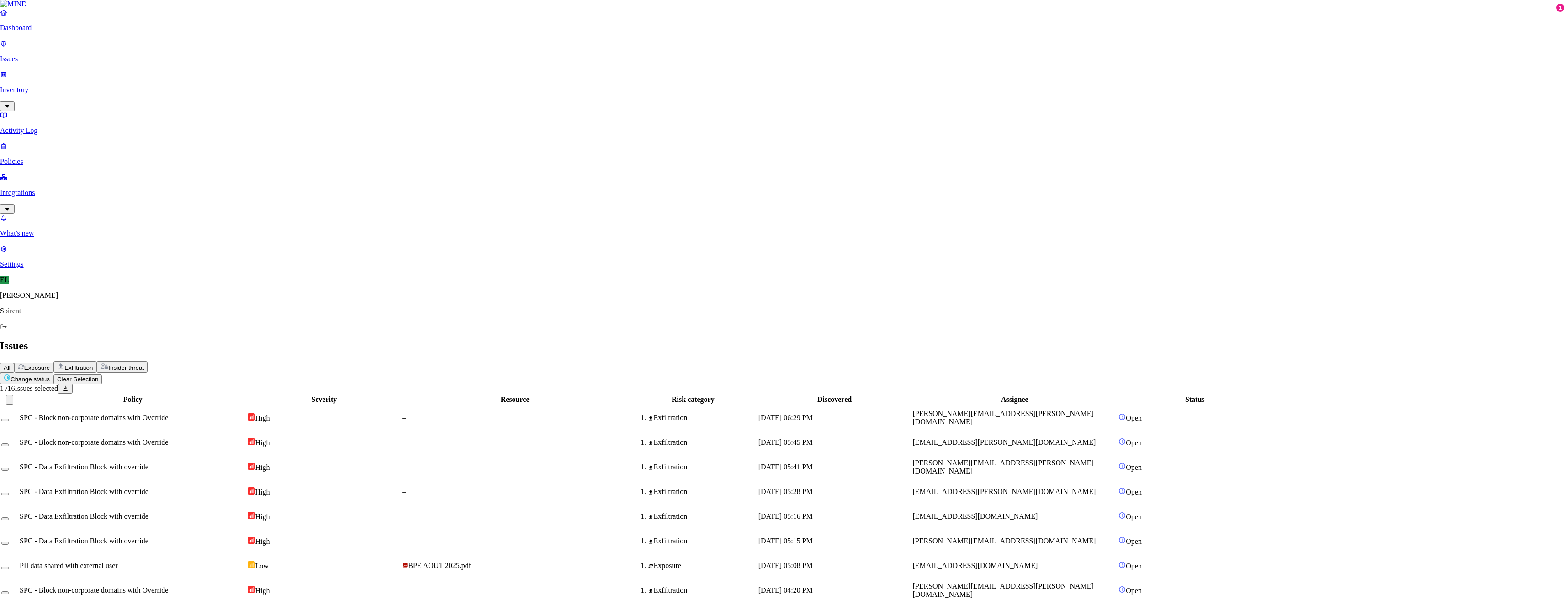
click at [759, 587] on div "Exfiltration" at bounding box center [706, 591] width 109 height 8
click at [12, 592] on button "Select row" at bounding box center [8, 593] width 7 height 2
click at [136, 53] on html "Dashboard Issues Inventory Activity Log Policies Integrations What's new 1 Sett…" at bounding box center [784, 391] width 1568 height 783
click at [156, 93] on button "Resolved" at bounding box center [172, 78] width 33 height 31
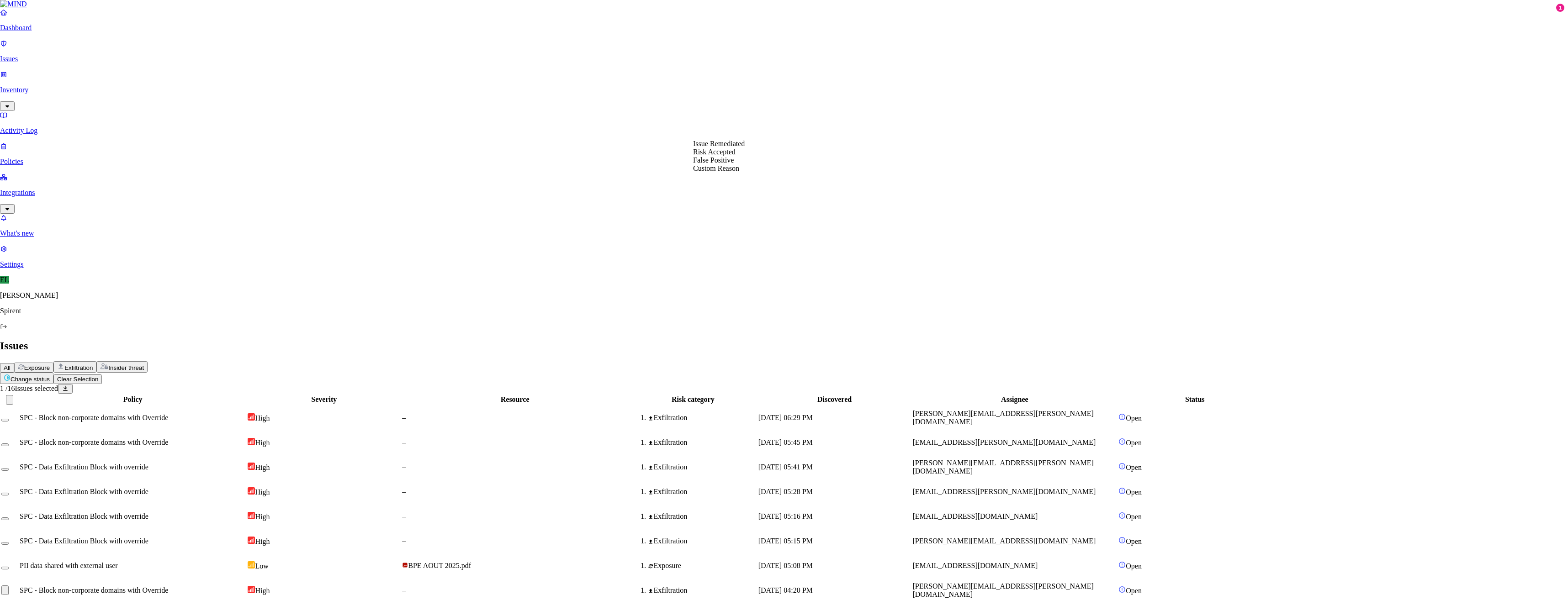
select select "Custom Reason"
type textarea "Verizon"
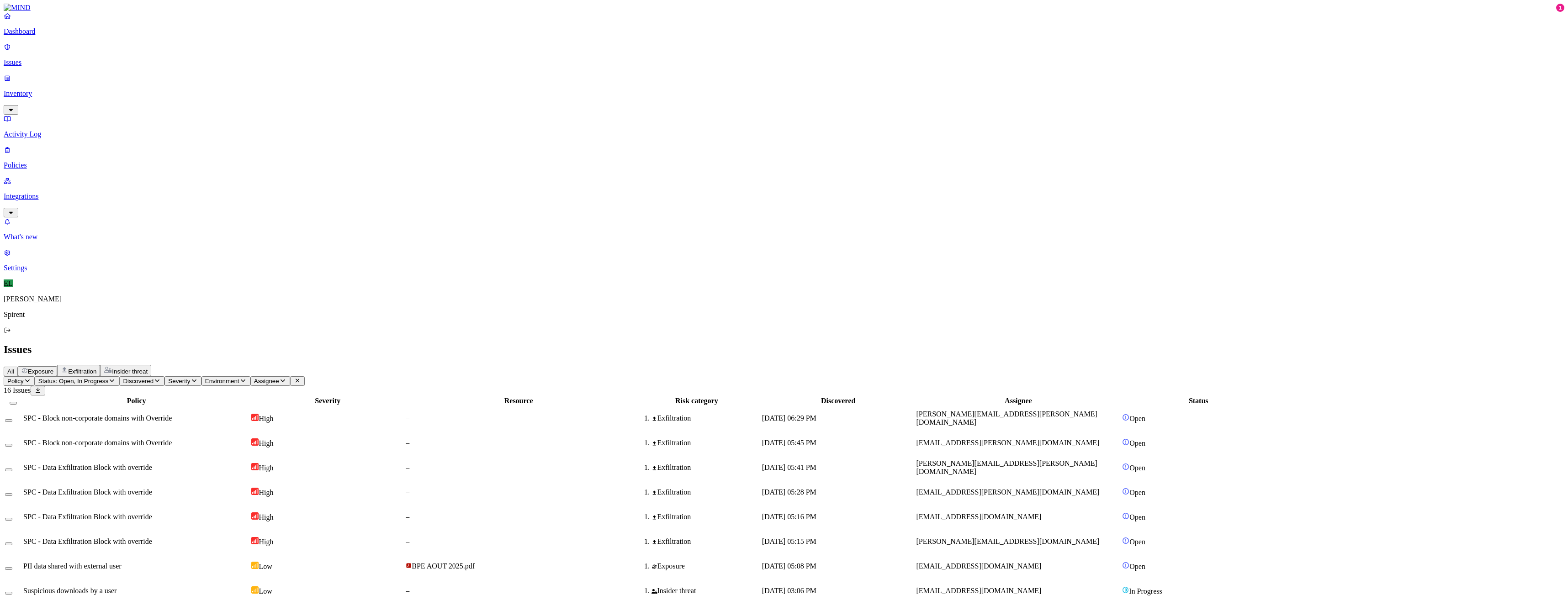
click at [1065, 555] on td "[EMAIL_ADDRESS][DOMAIN_NAME]" at bounding box center [1018, 566] width 205 height 24
click at [22, 555] on td at bounding box center [13, 566] width 17 height 24
click at [12, 568] on button "Select row" at bounding box center [8, 568] width 7 height 2
click at [151, 377] on div "Change status Clear Selection 1 / 16 Issues selected Policy Severity Resource R…" at bounding box center [784, 566] width 1561 height 378
click at [151, 54] on html "Dashboard Issues Inventory Activity Log Policies Integrations What's new 1 Sett…" at bounding box center [784, 381] width 1568 height 762
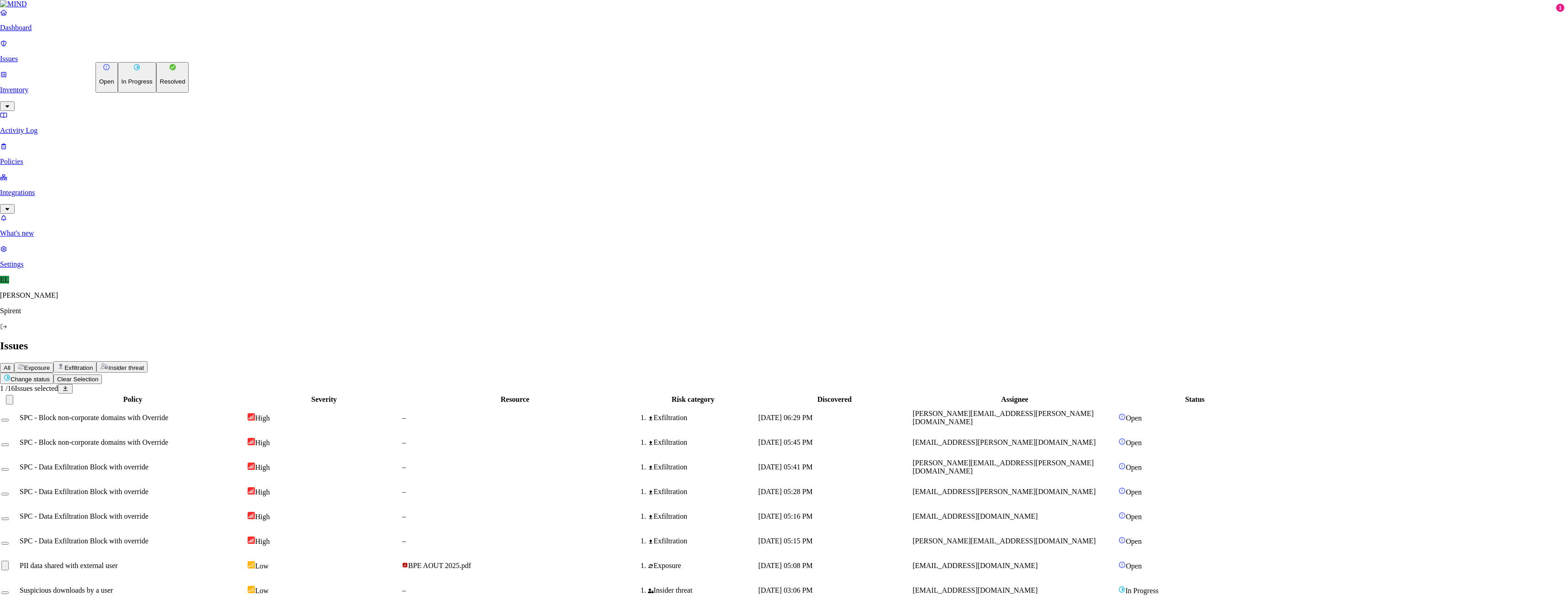
click at [160, 85] on p "Resolved" at bounding box center [173, 81] width 26 height 6
select select "Risk Accepted"
click at [152, 537] on span "SPC - Data Exfiltration Block with override" at bounding box center [88, 542] width 129 height 8
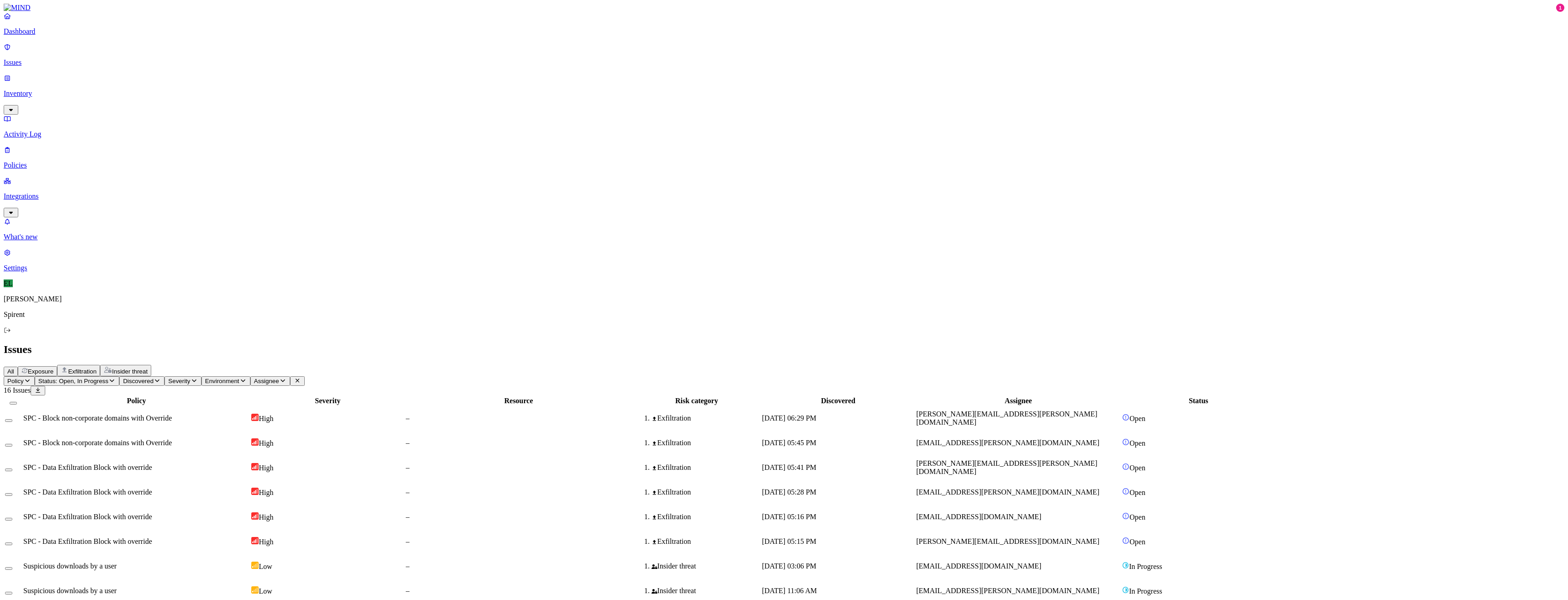
drag, startPoint x: 210, startPoint y: 183, endPoint x: 189, endPoint y: 164, distance: 28.3
click at [152, 513] on span "SPC - Data Exfiltration Block with override" at bounding box center [88, 517] width 129 height 8
click at [12, 518] on button "Select row" at bounding box center [8, 519] width 7 height 2
click at [12, 546] on button "Select row" at bounding box center [8, 546] width 7 height 2
click at [148, 491] on span "SPC - Data Exfiltration Block with override" at bounding box center [88, 495] width 129 height 8
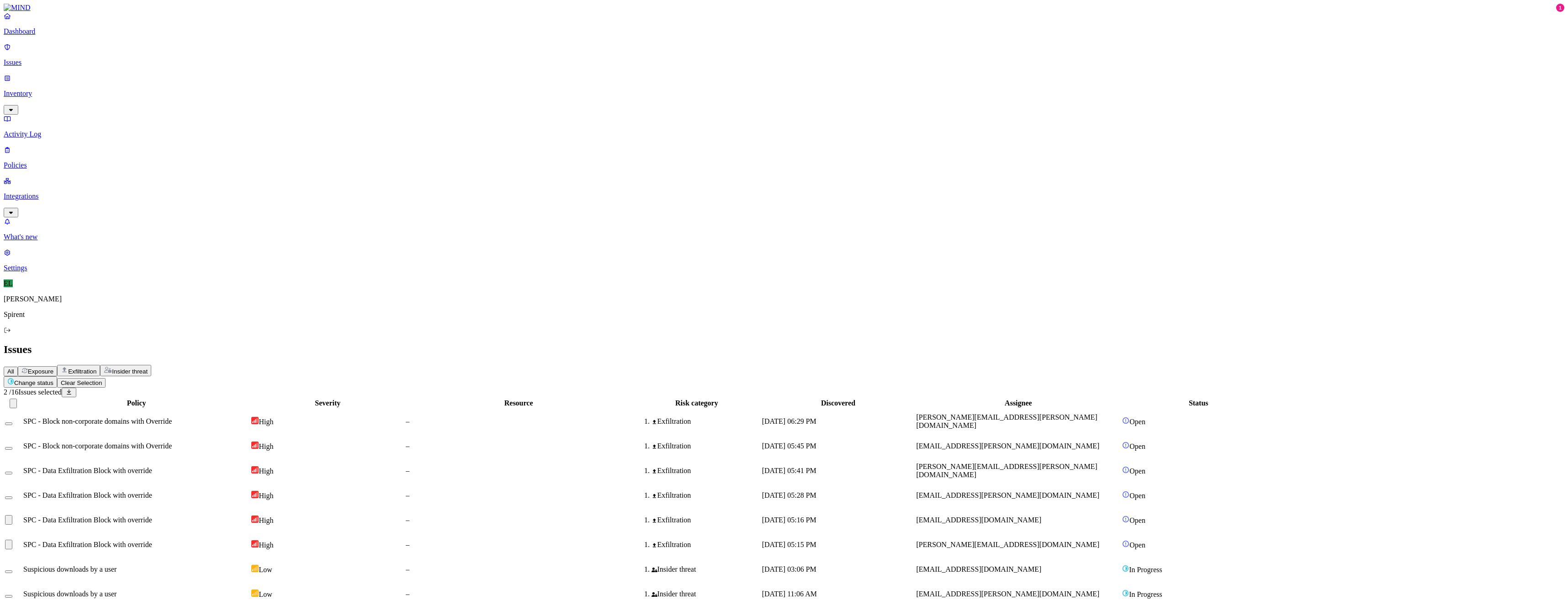
click at [57, 377] on button "Change status" at bounding box center [31, 382] width 54 height 11
click at [160, 85] on p "Resolved" at bounding box center [173, 81] width 26 height 6
select select "Custom Reason"
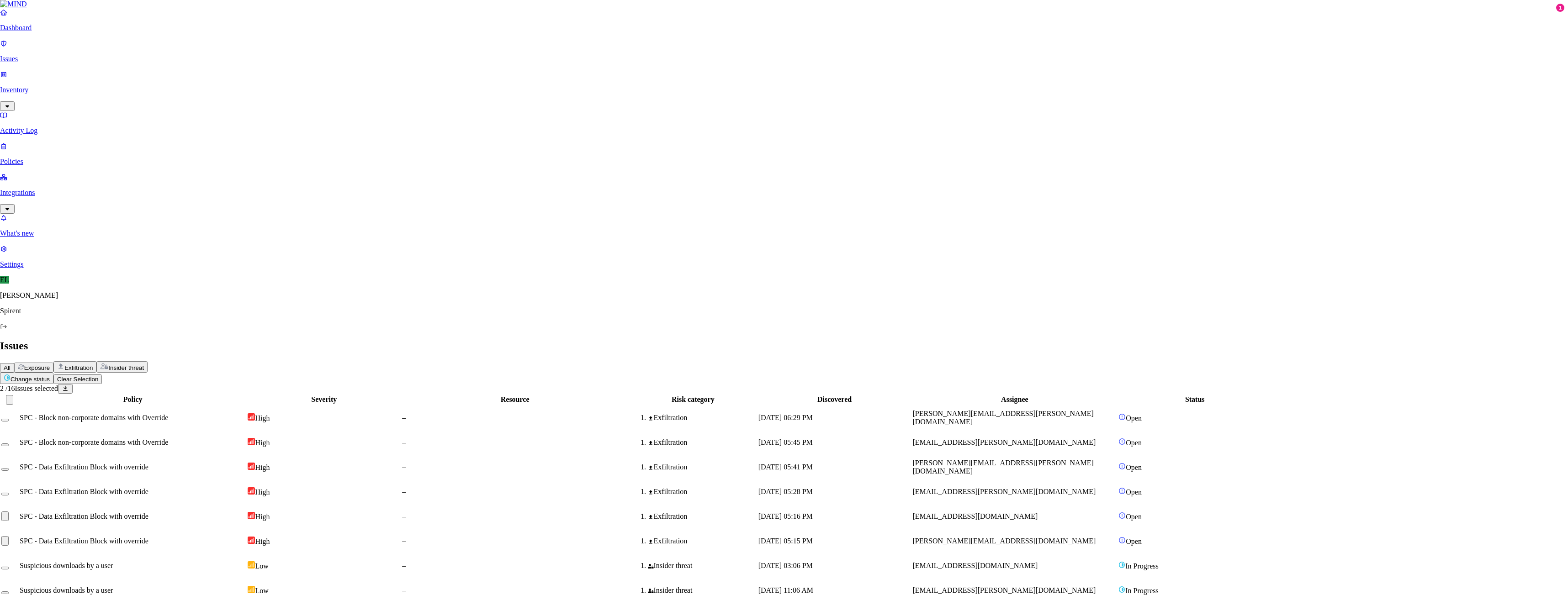
type textarea "Personal"
click at [152, 488] on span "SPC - Data Exfiltration Block with override" at bounding box center [88, 492] width 129 height 8
click at [12, 494] on button "Select row" at bounding box center [8, 494] width 7 height 2
click at [142, 57] on html "Dashboard Issues Inventory Activity Log Policies Integrations What's new 1 Sett…" at bounding box center [784, 342] width 1568 height 684
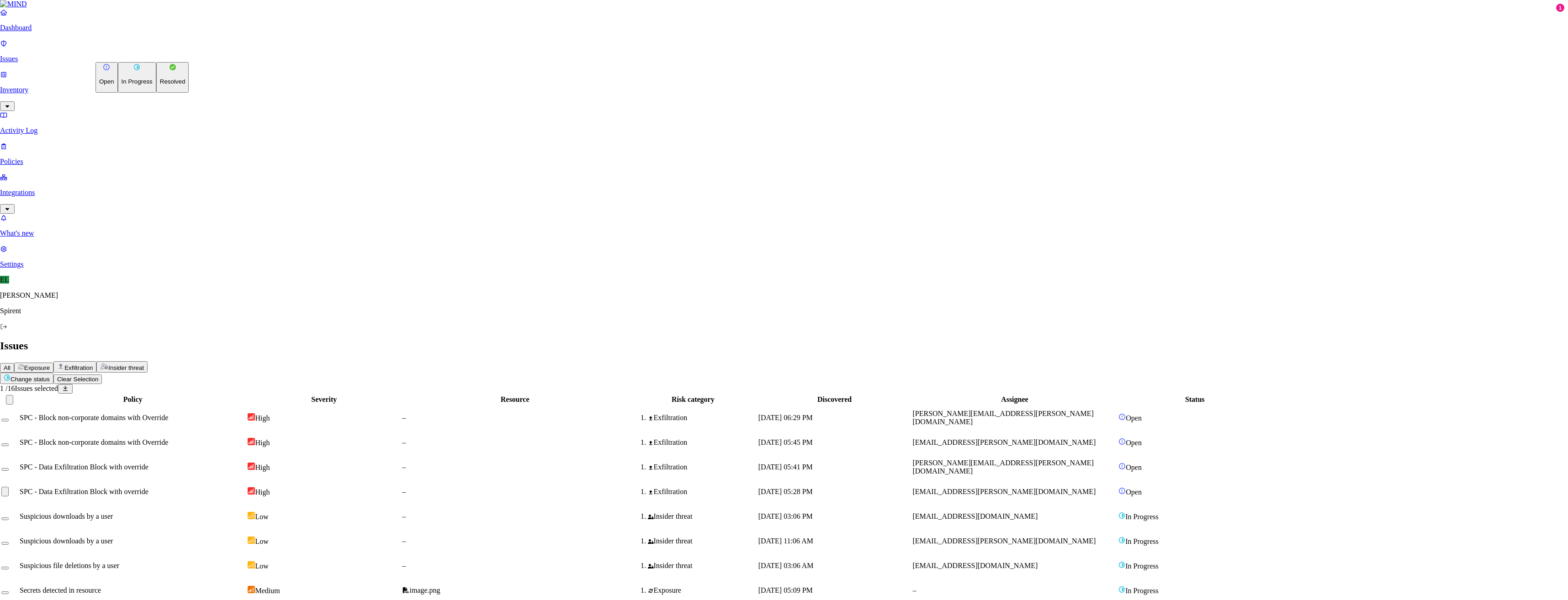
click at [160, 85] on p "Resolved" at bounding box center [173, 81] width 26 height 6
select select "Custom Reason"
type textarea "text"
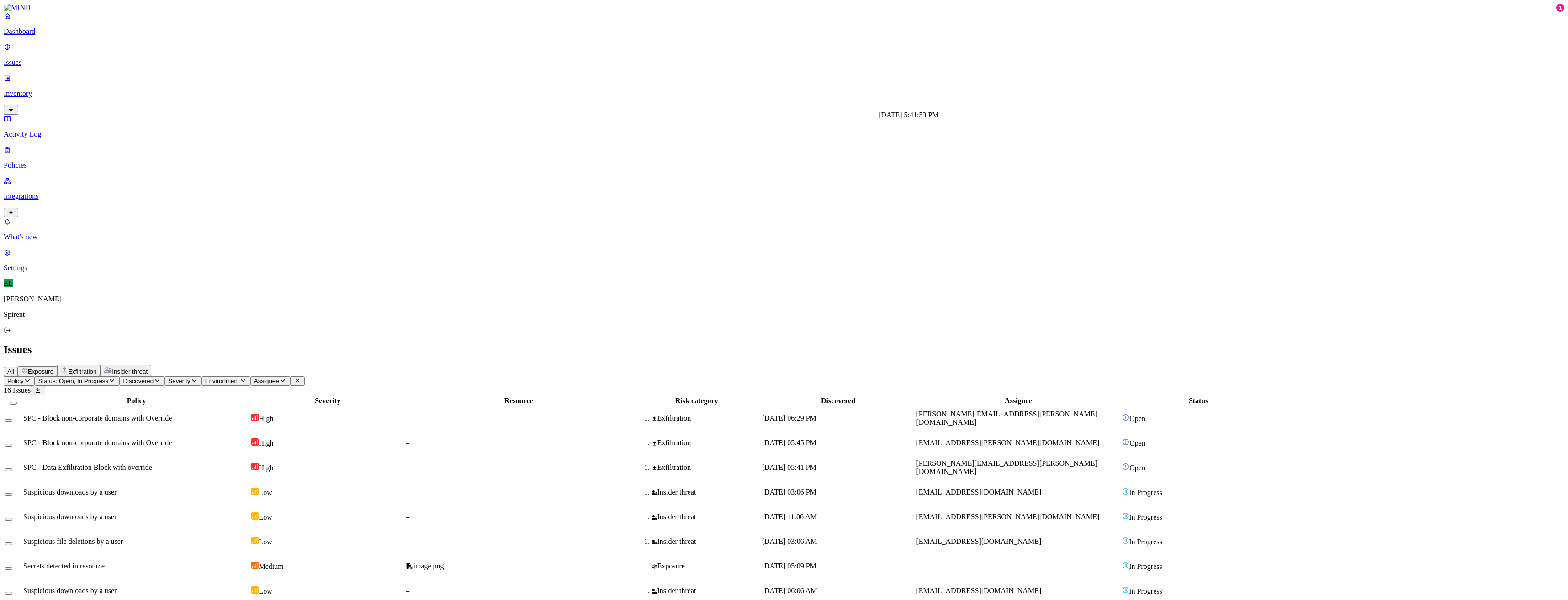
click at [816, 464] on span "[DATE] 05:41 PM" at bounding box center [788, 468] width 54 height 8
click at [12, 468] on button "Select row" at bounding box center [8, 469] width 7 height 2
click at [144, 55] on html "Dashboard Issues Inventory Activity Log Policies Integrations What's new 1 Sett…" at bounding box center [784, 331] width 1568 height 663
click at [160, 85] on p "Resolved" at bounding box center [173, 81] width 26 height 6
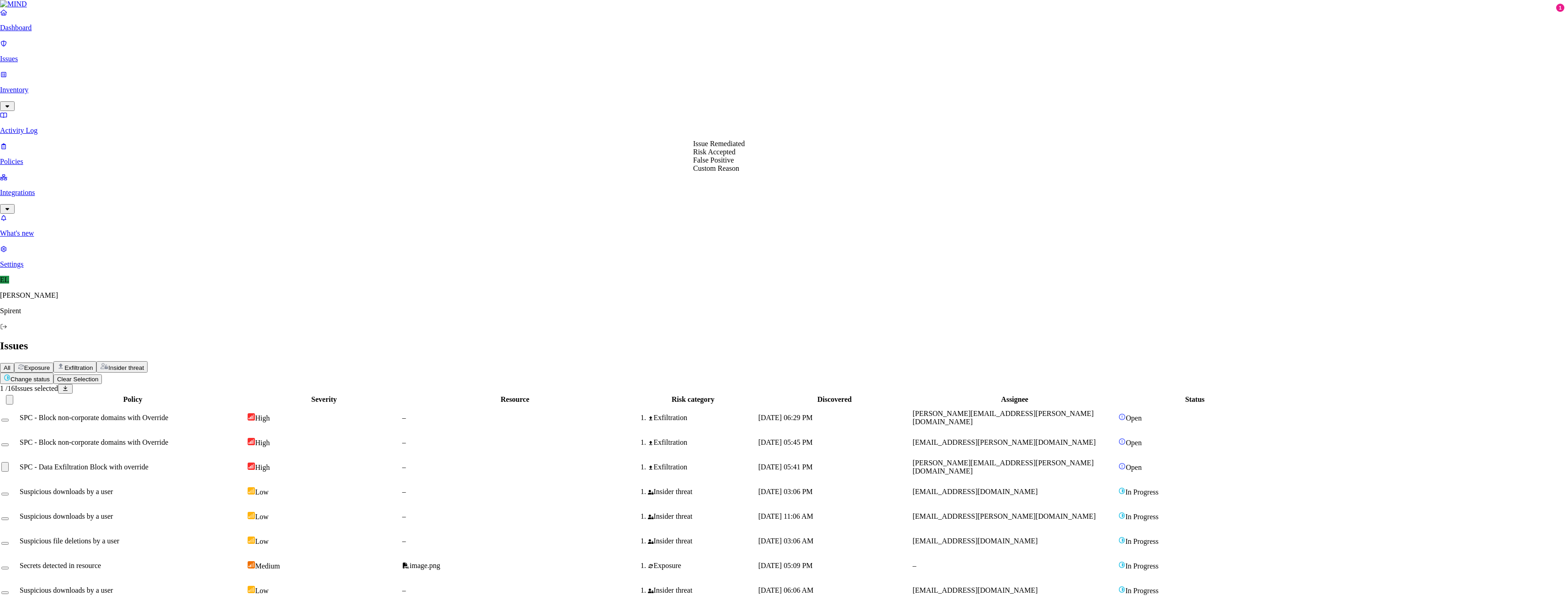
select select "Custom Reason"
paste textarea "P"
type textarea "Personal"
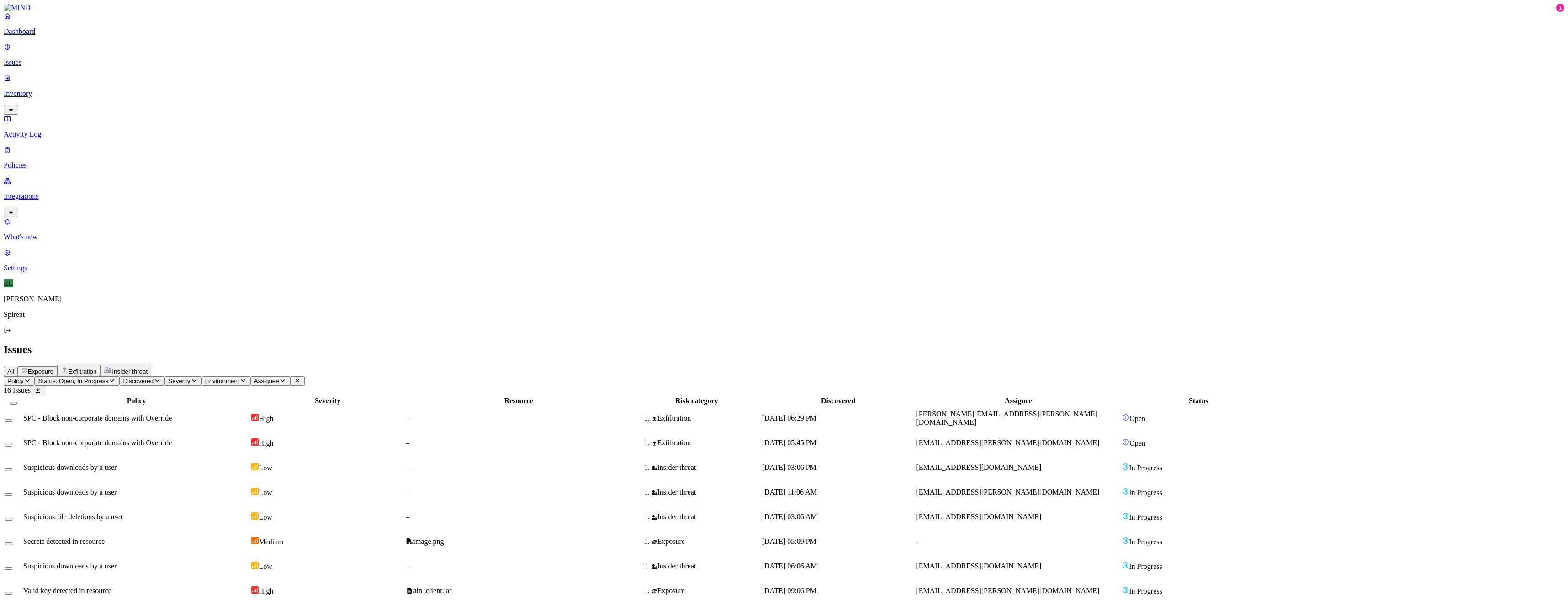
click at [914, 439] on div "[DATE] 05:45 PM" at bounding box center [838, 443] width 153 height 8
click at [172, 414] on span "SPC - Block non-corporate domains with Override" at bounding box center [97, 418] width 149 height 8
click at [12, 419] on button "Select row" at bounding box center [8, 420] width 7 height 2
click at [12, 447] on button "Select row" at bounding box center [8, 448] width 7 height 2
click at [138, 57] on html "Dashboard Issues Inventory Activity Log Policies Integrations What's new 1 Sett…" at bounding box center [784, 317] width 1568 height 636
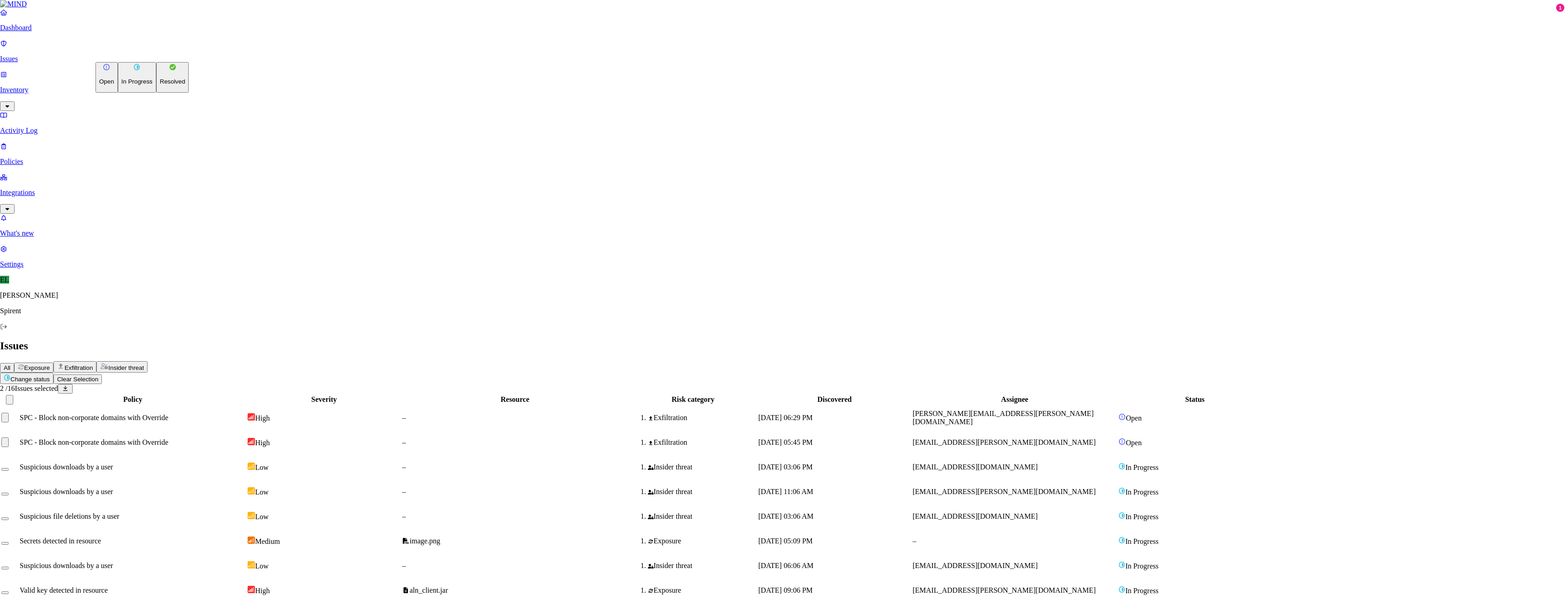
click at [160, 85] on p "Resolved" at bounding box center [173, 81] width 26 height 6
select select "Custom Reason"
type textarea "Text"
